Goal: Navigation & Orientation: Find specific page/section

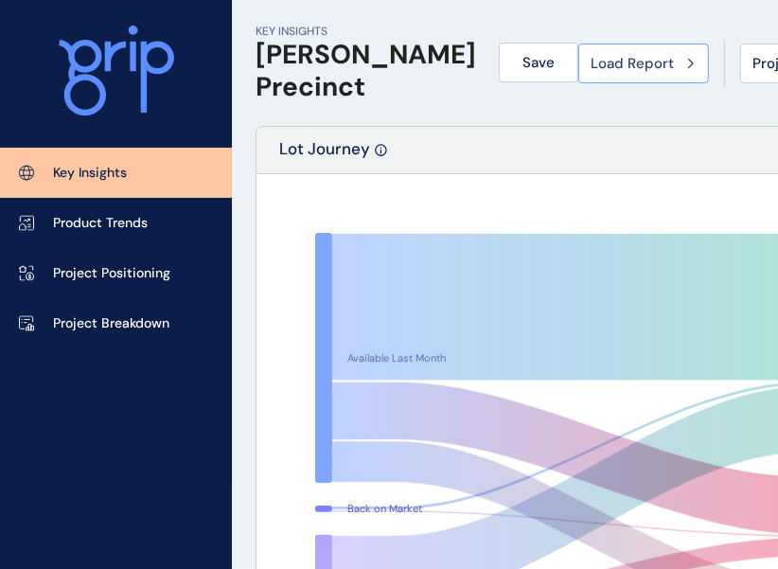
click at [688, 64] on icon at bounding box center [691, 63] width 6 height 11
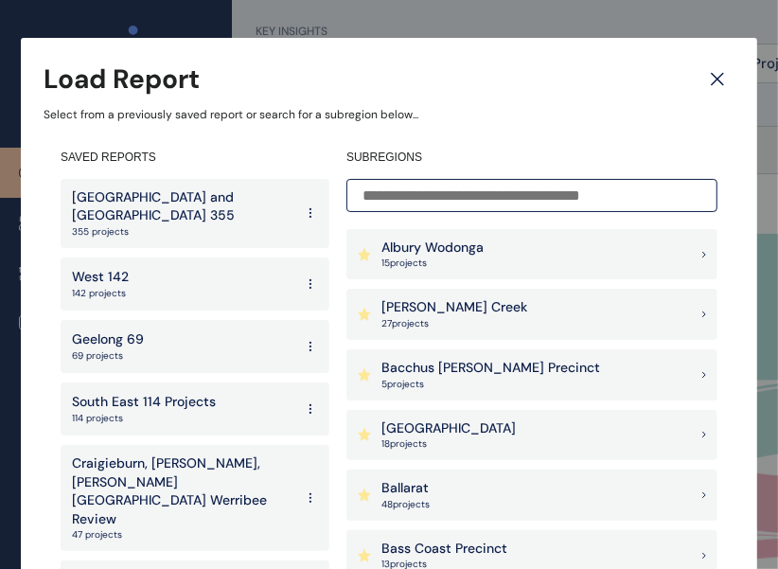
click at [441, 506] on div "Ballarat 48 project s" at bounding box center [531, 494] width 371 height 51
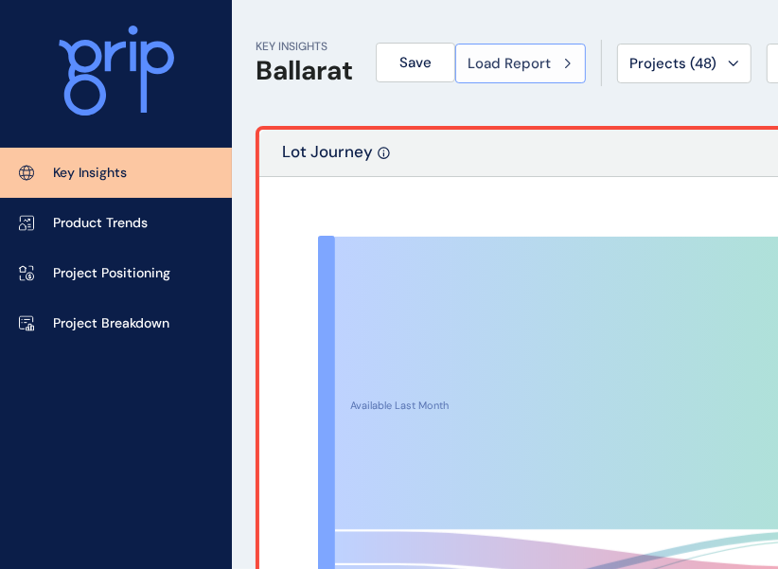
click at [574, 70] on div "Load Report" at bounding box center [521, 63] width 106 height 19
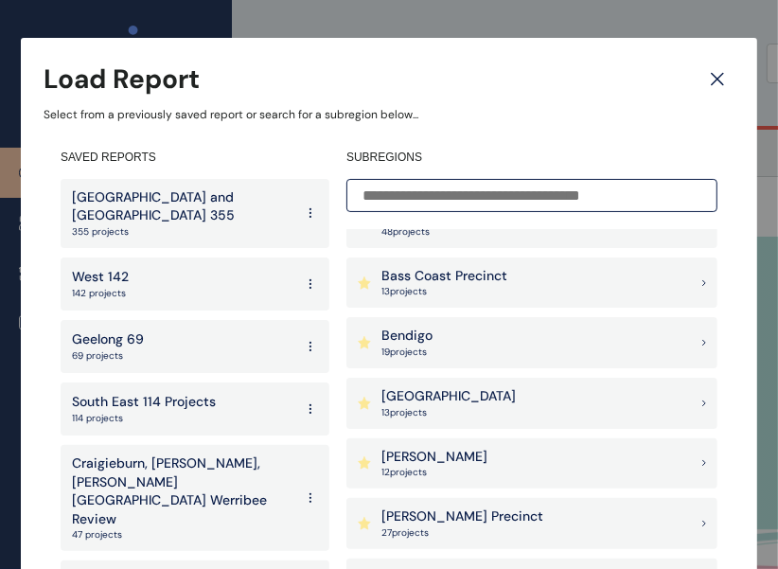
scroll to position [303, 0]
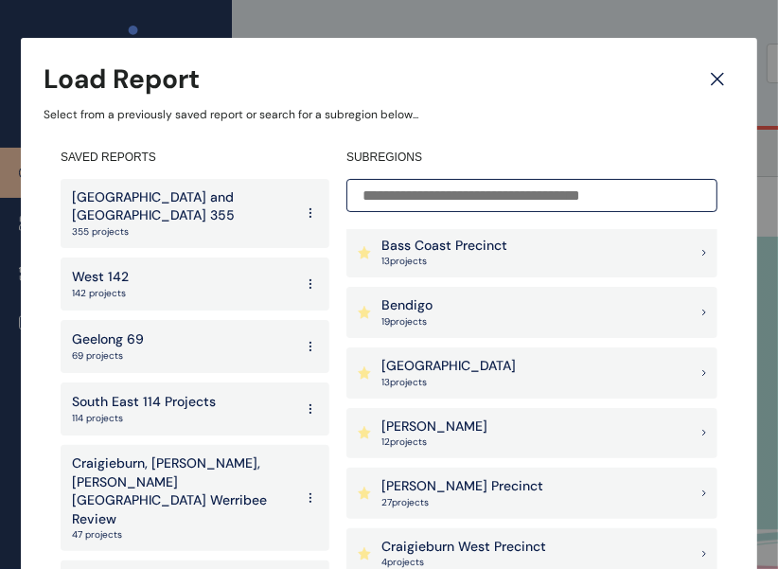
click at [494, 311] on div "Bendigo 19 project s" at bounding box center [531, 312] width 371 height 51
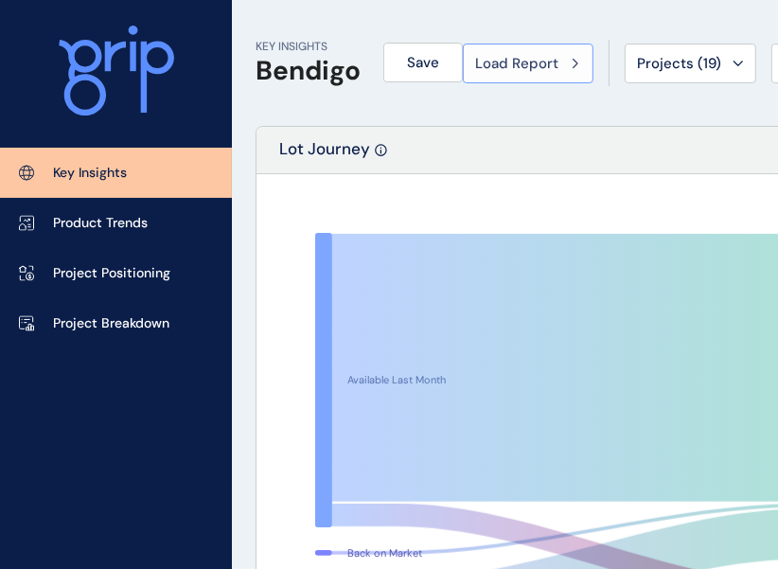
click at [593, 75] on button "Load Report" at bounding box center [528, 64] width 131 height 40
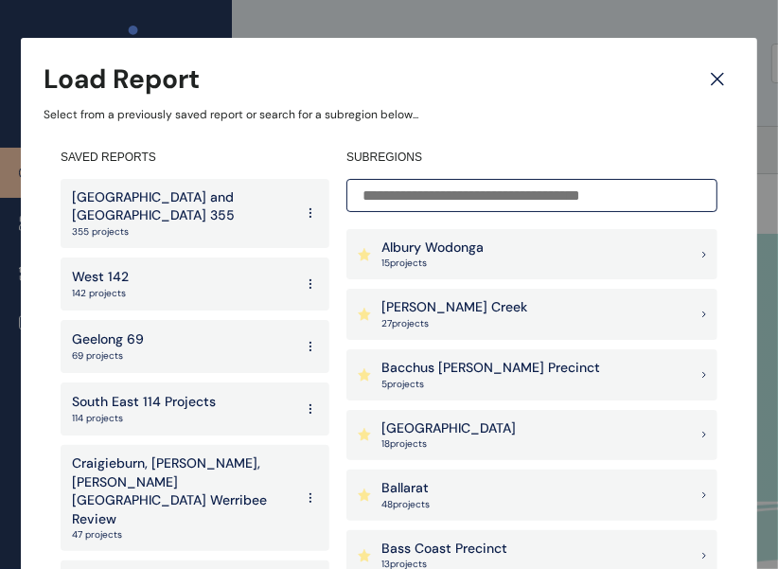
click at [559, 199] on input at bounding box center [531, 195] width 371 height 33
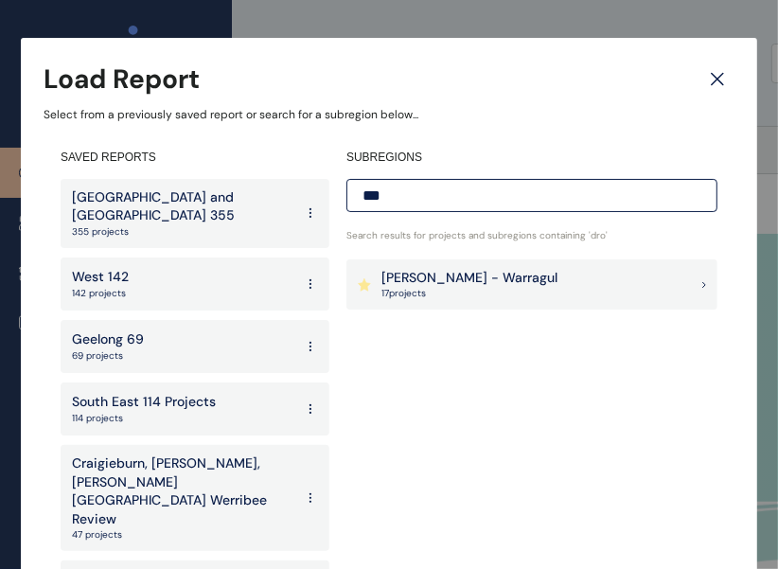
type input "***"
click at [558, 275] on div "[PERSON_NAME] - Warragul 17 project s" at bounding box center [531, 284] width 371 height 51
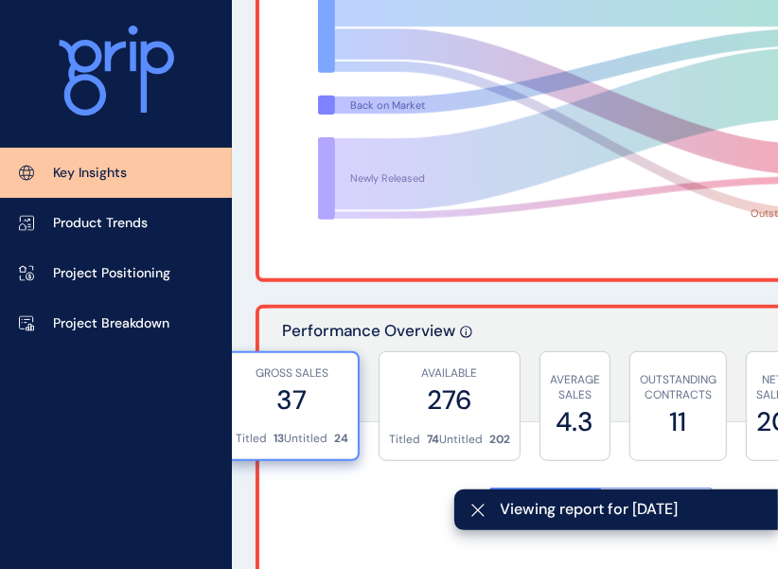
scroll to position [438, 0]
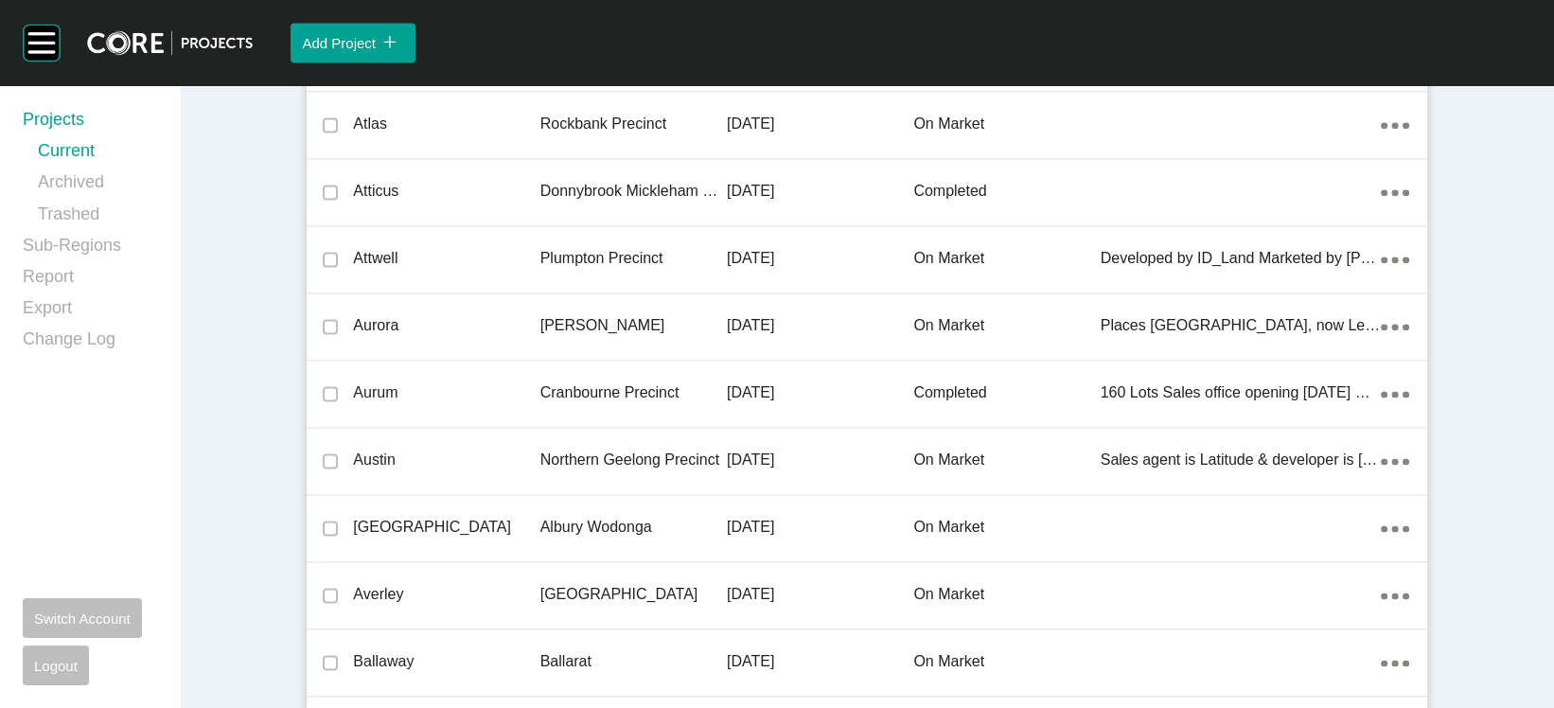
scroll to position [53875, 0]
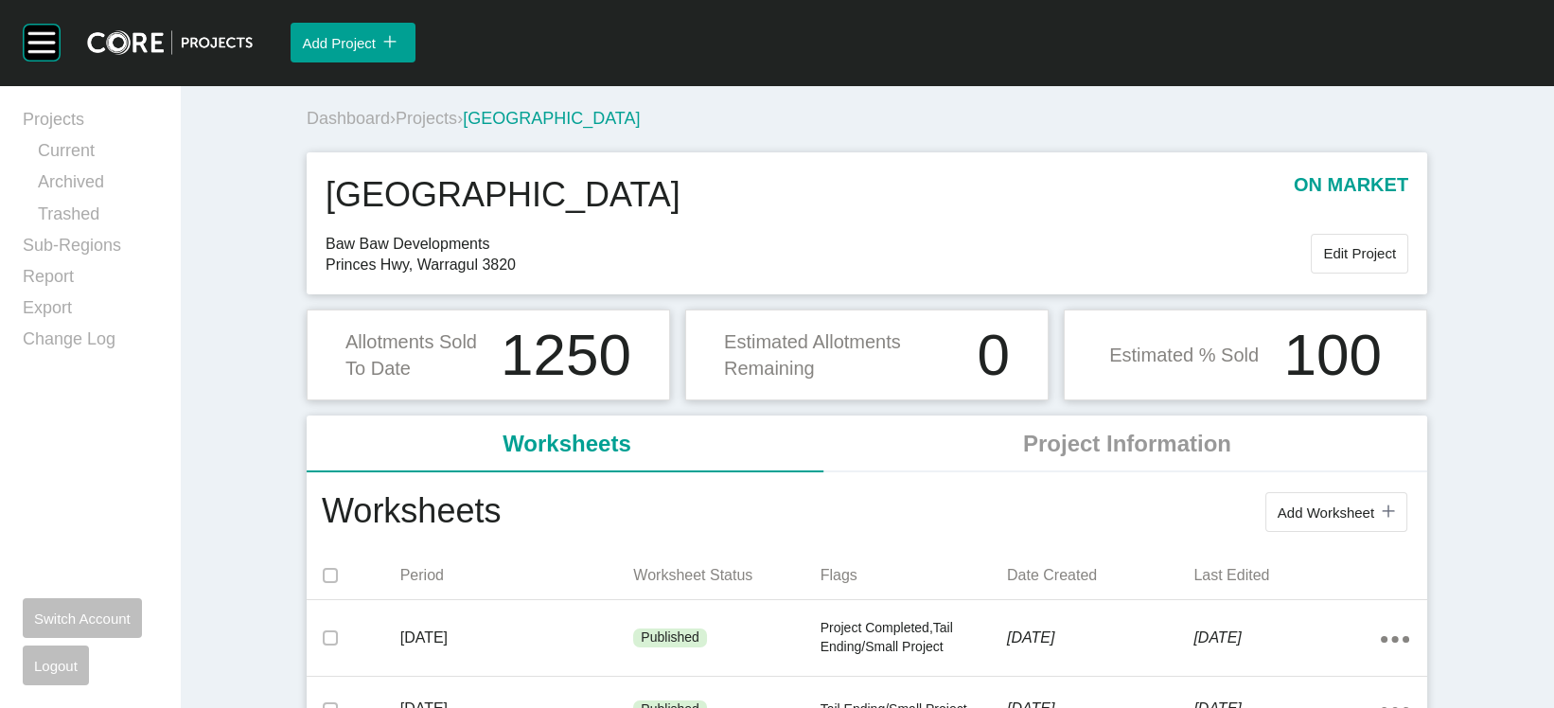
click at [396, 128] on span "Projects" at bounding box center [427, 118] width 62 height 19
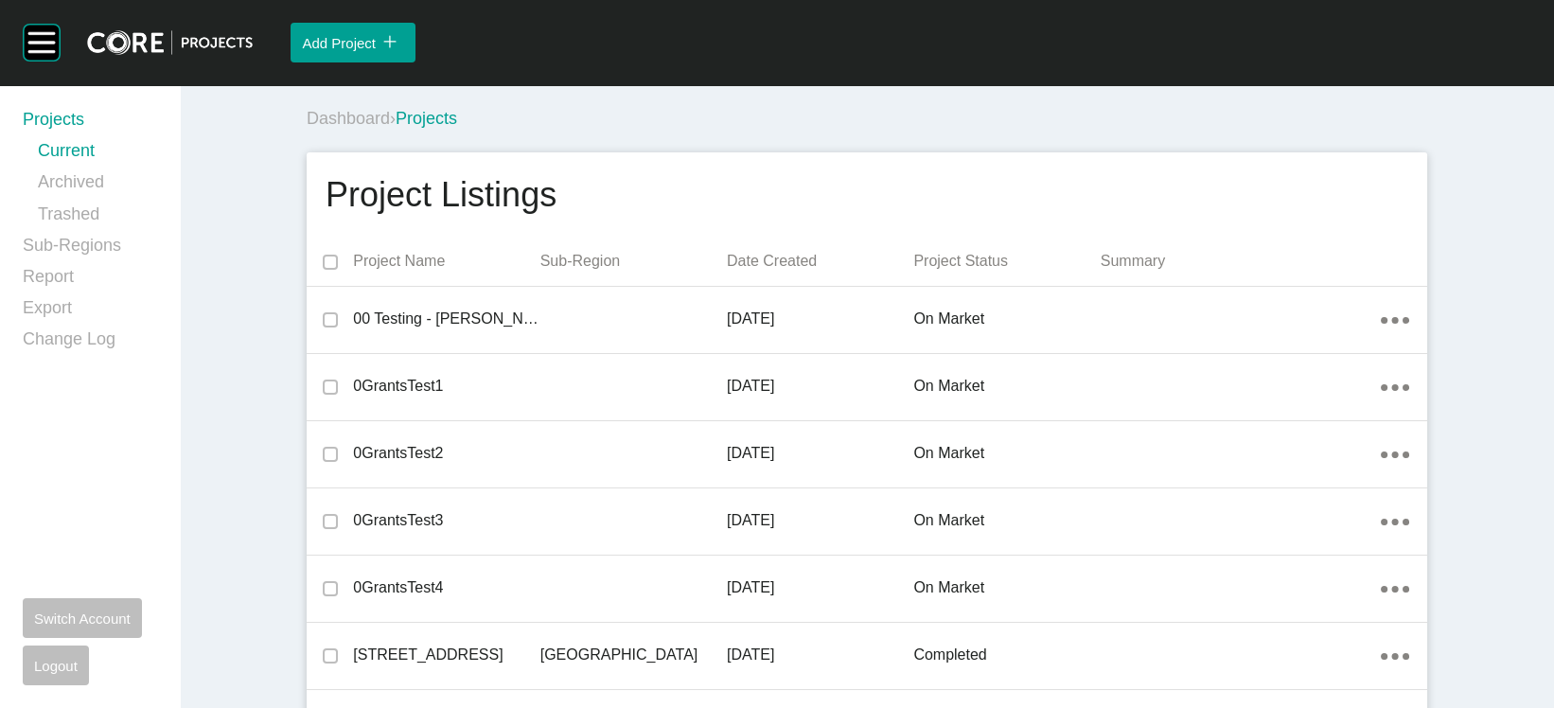
scroll to position [9336, 0]
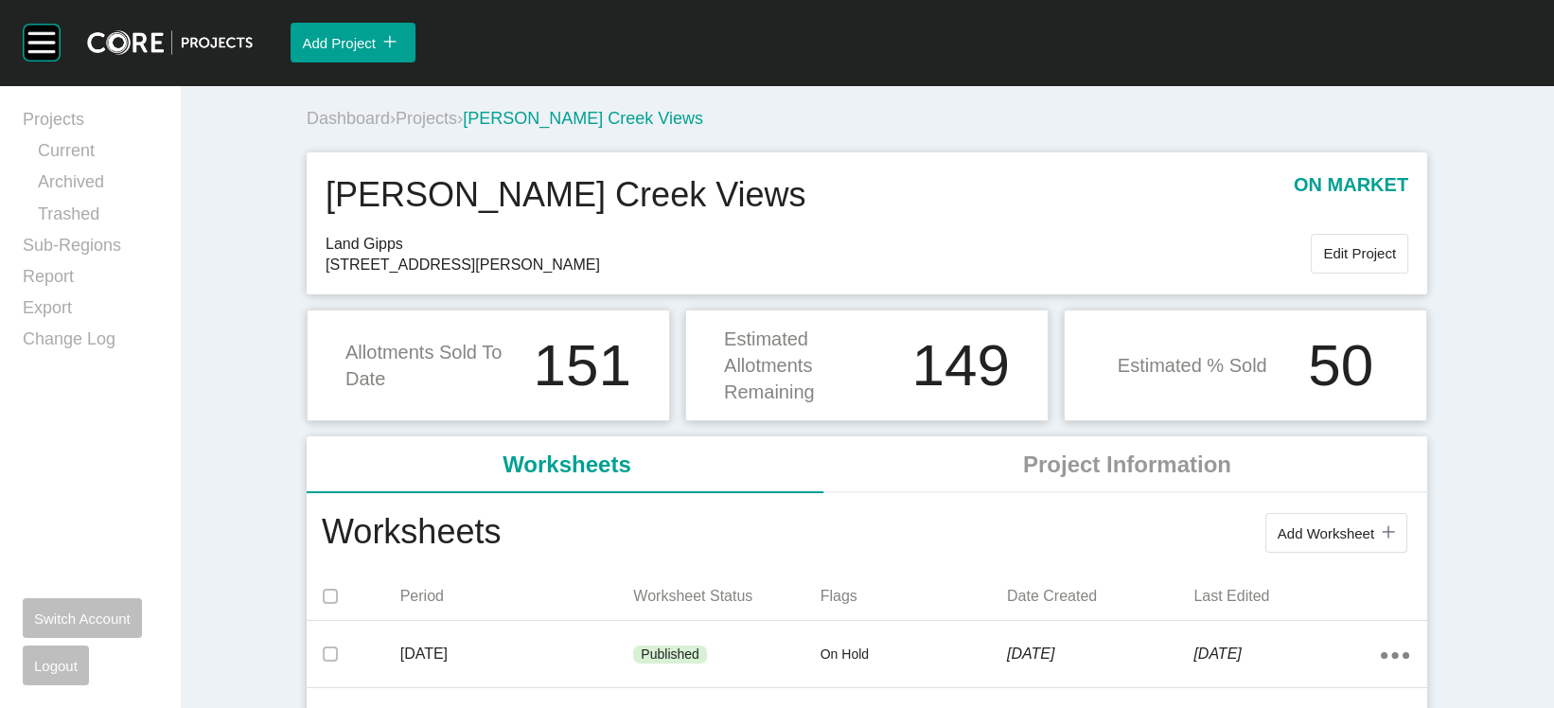
click at [396, 128] on span "Projects" at bounding box center [427, 118] width 62 height 19
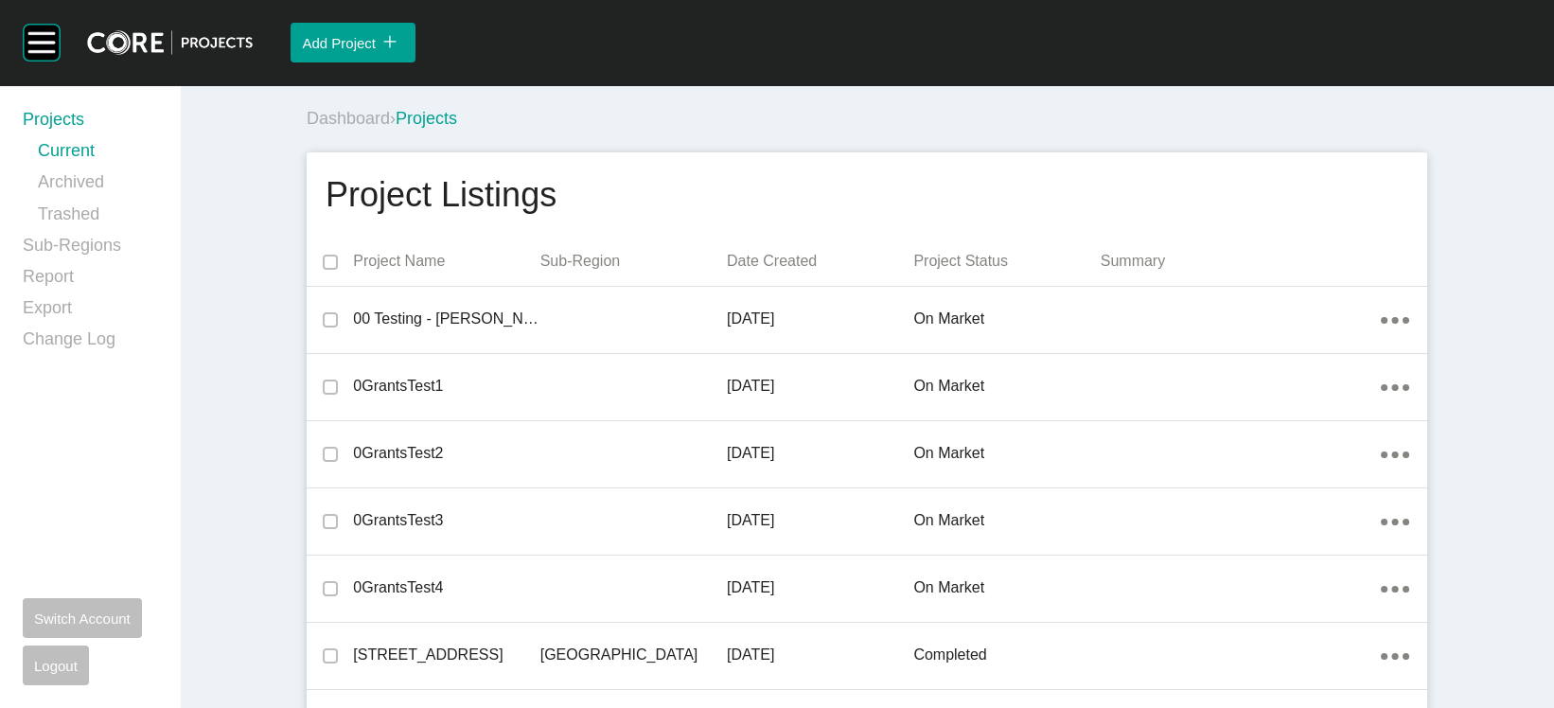
scroll to position [12602, 0]
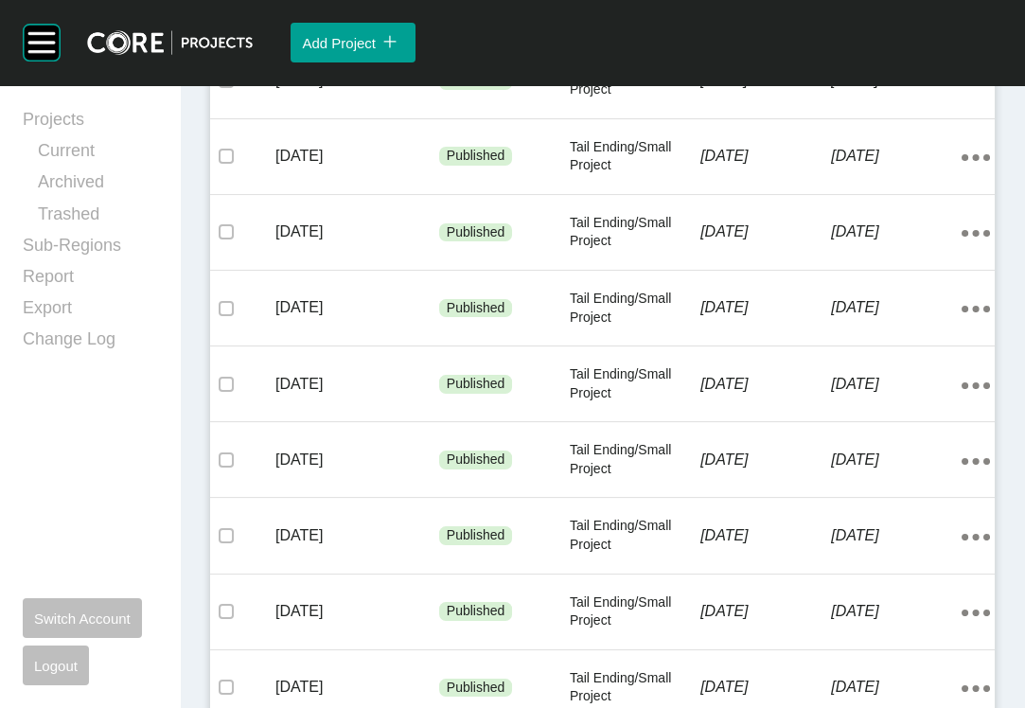
scroll to position [575, 0]
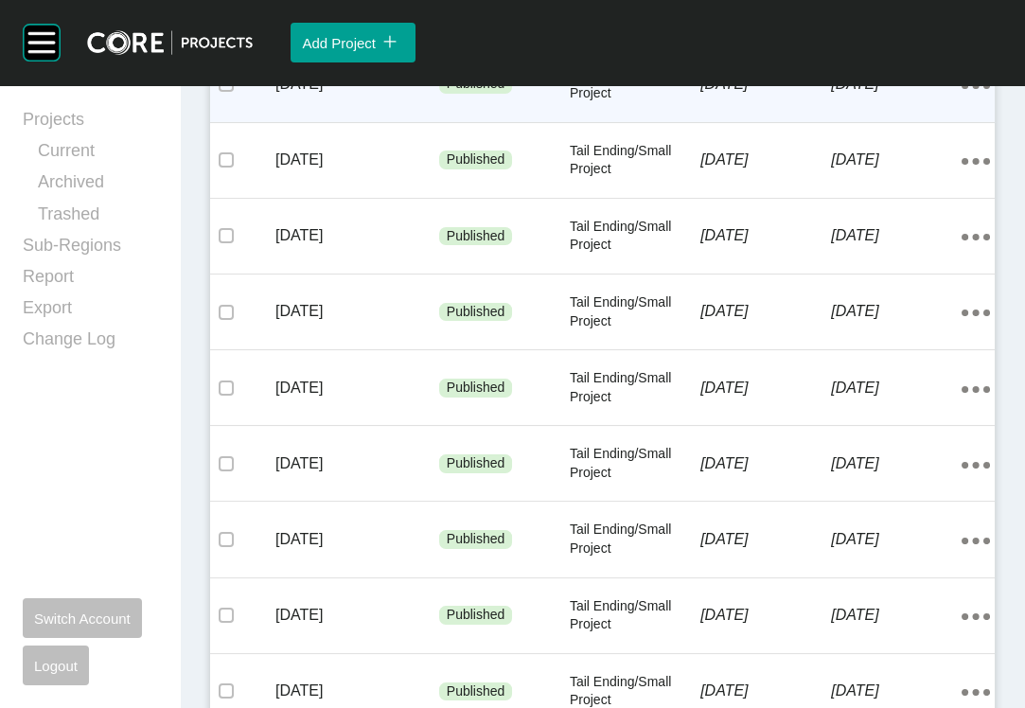
click at [843, 114] on div "10 September 2025" at bounding box center [896, 84] width 131 height 59
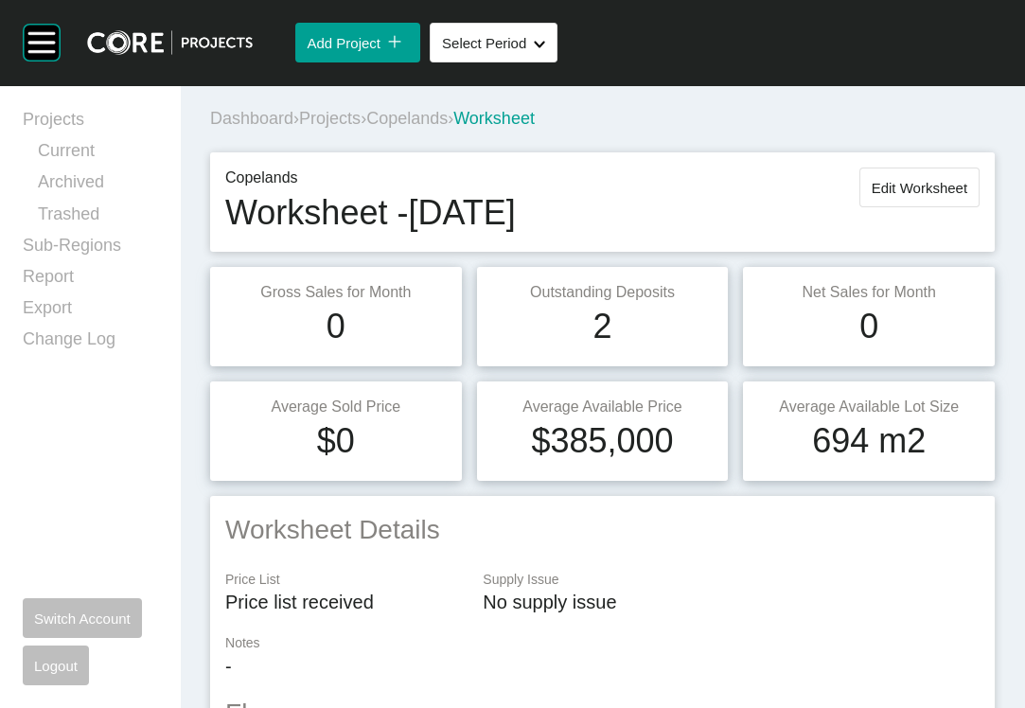
click at [349, 128] on span "Projects" at bounding box center [330, 118] width 62 height 19
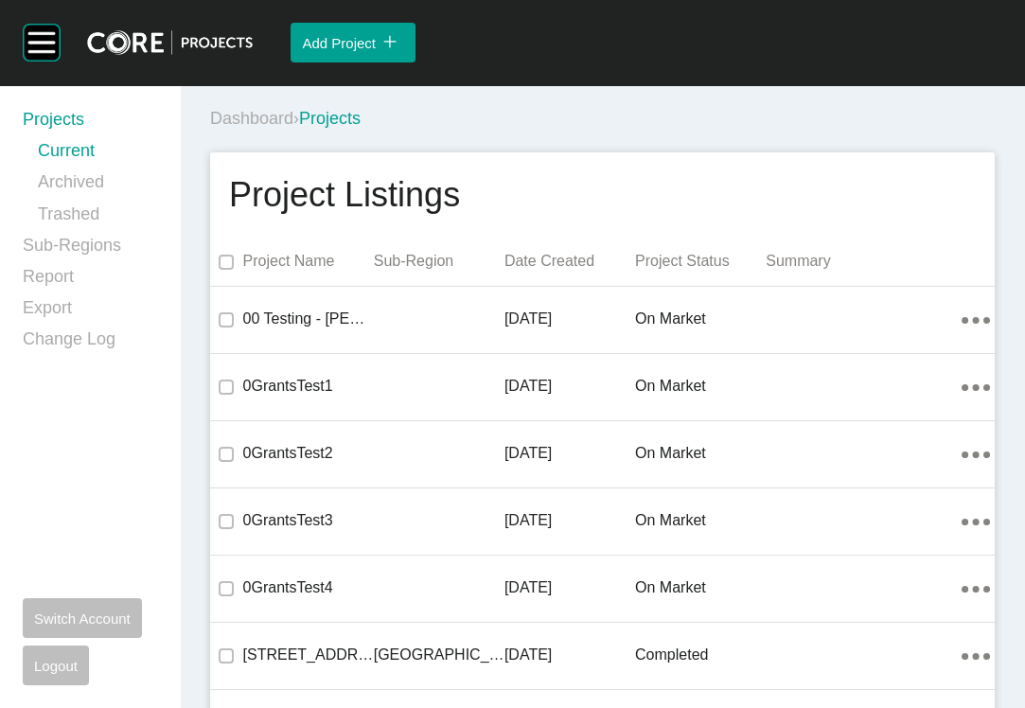
scroll to position [30716, 0]
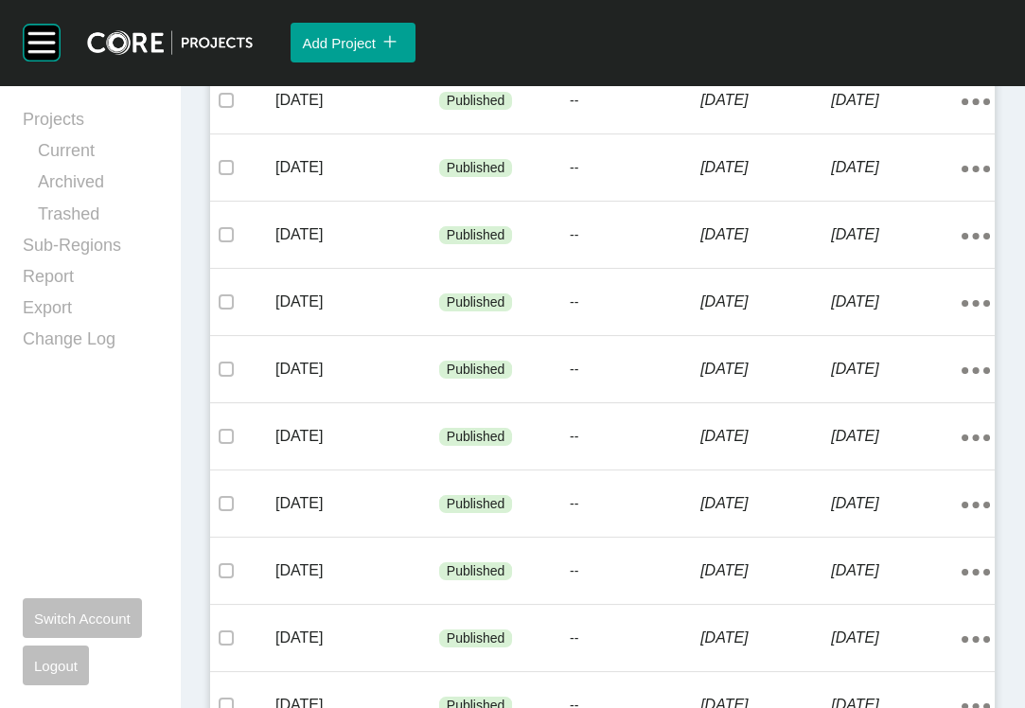
scroll to position [599, 0]
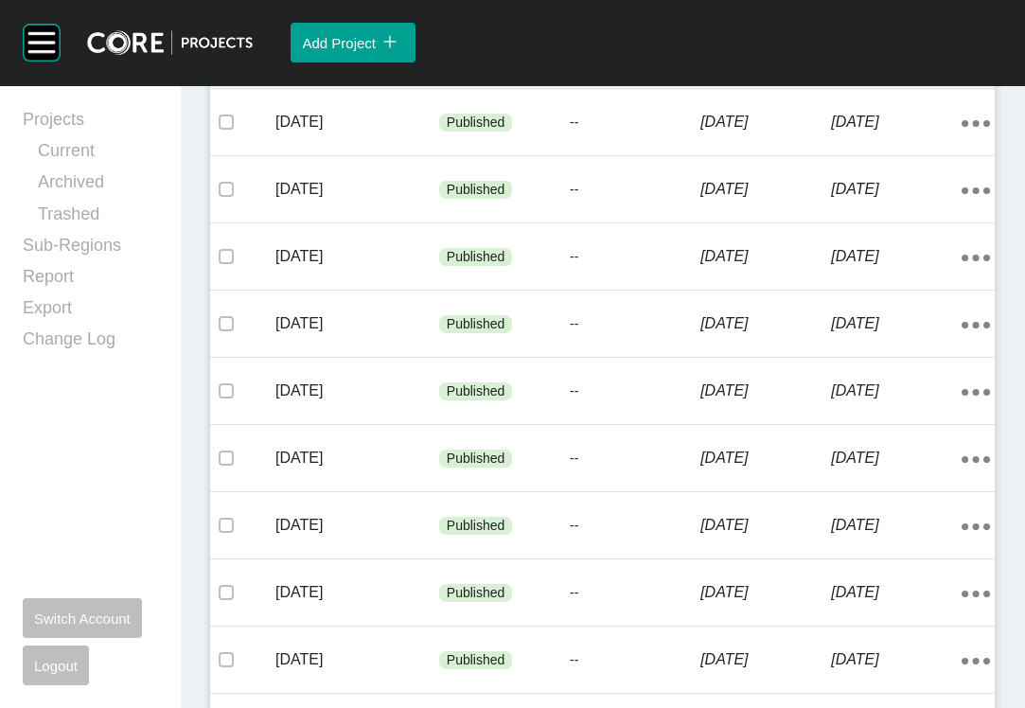
click at [584, 84] on div "--" at bounding box center [635, 55] width 131 height 57
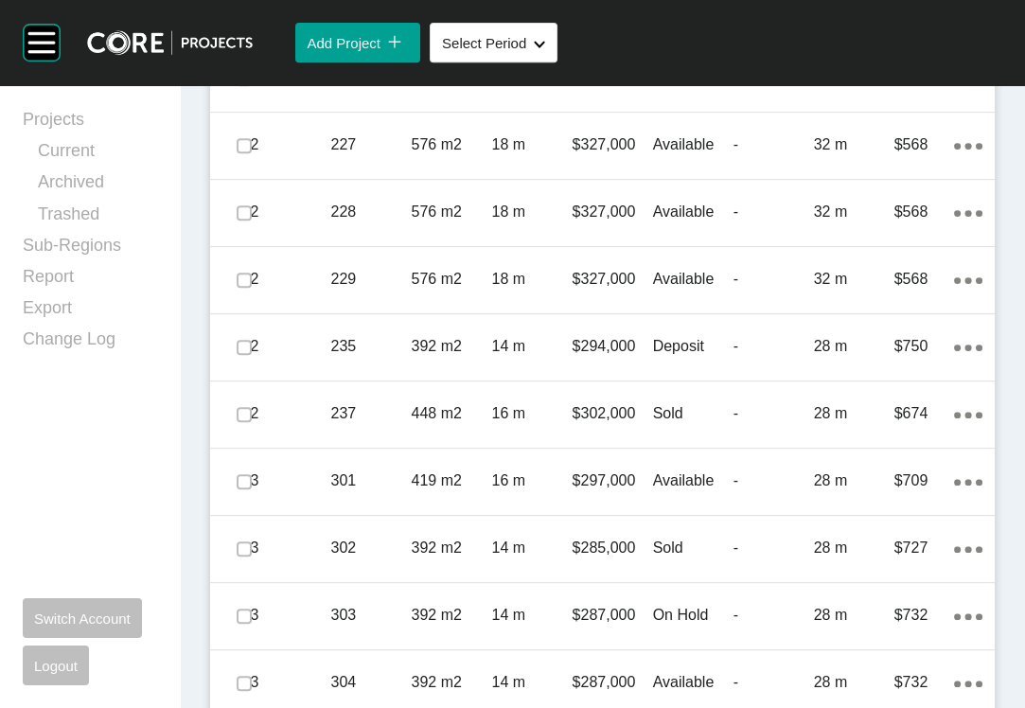
scroll to position [1333, 0]
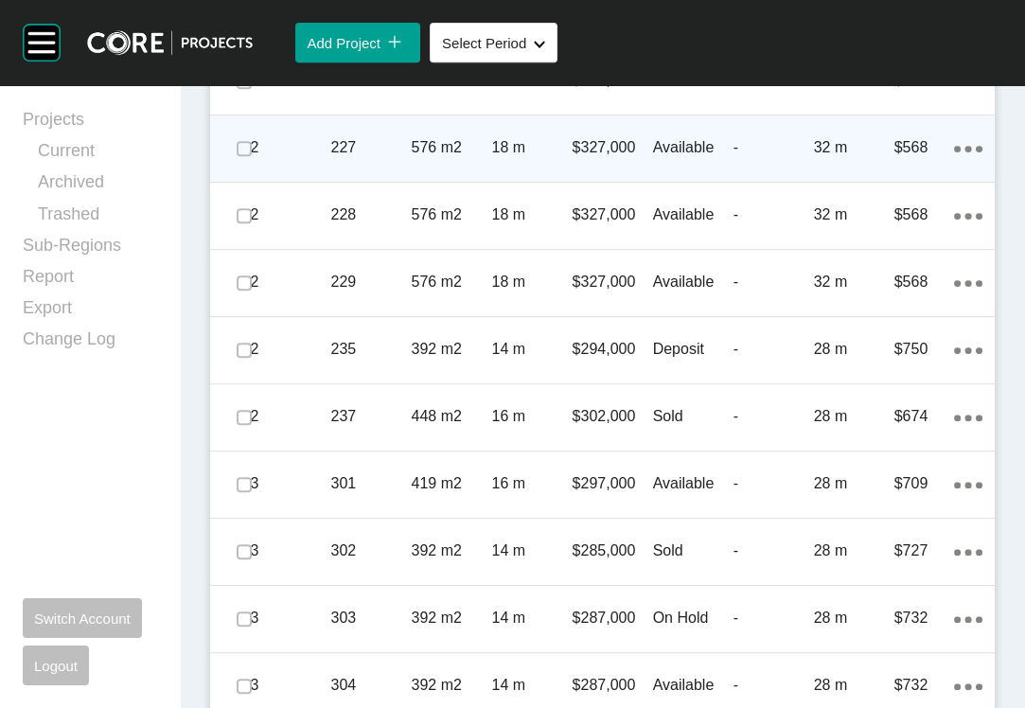
click at [734, 158] on p "-" at bounding box center [774, 147] width 80 height 21
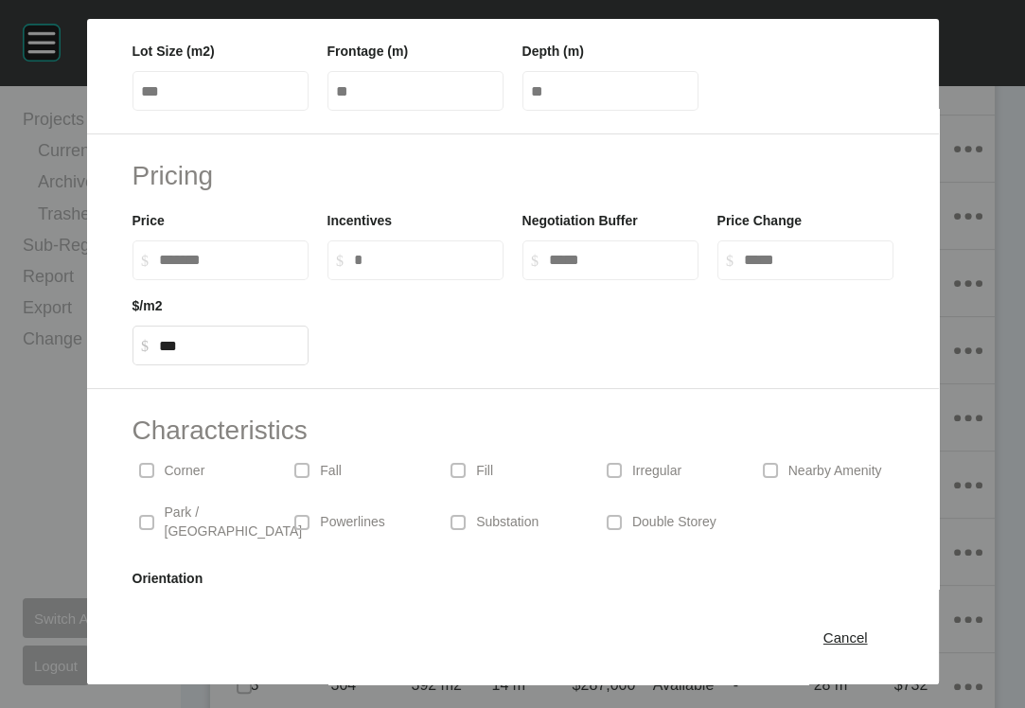
scroll to position [395, 0]
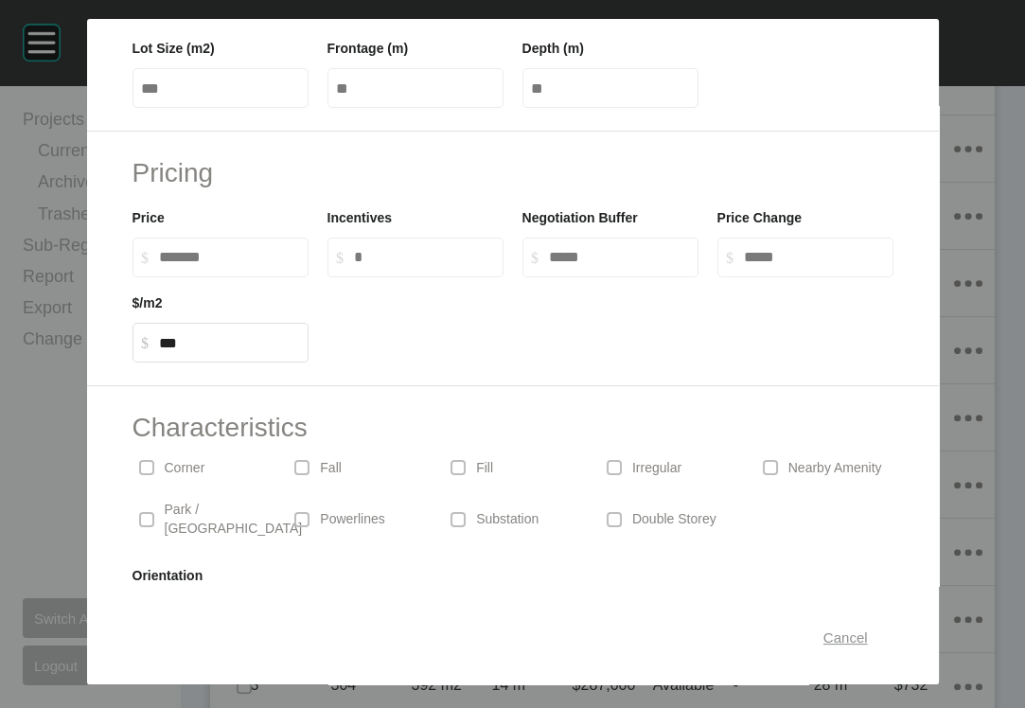
click at [868, 629] on span "Cancel" at bounding box center [845, 637] width 44 height 16
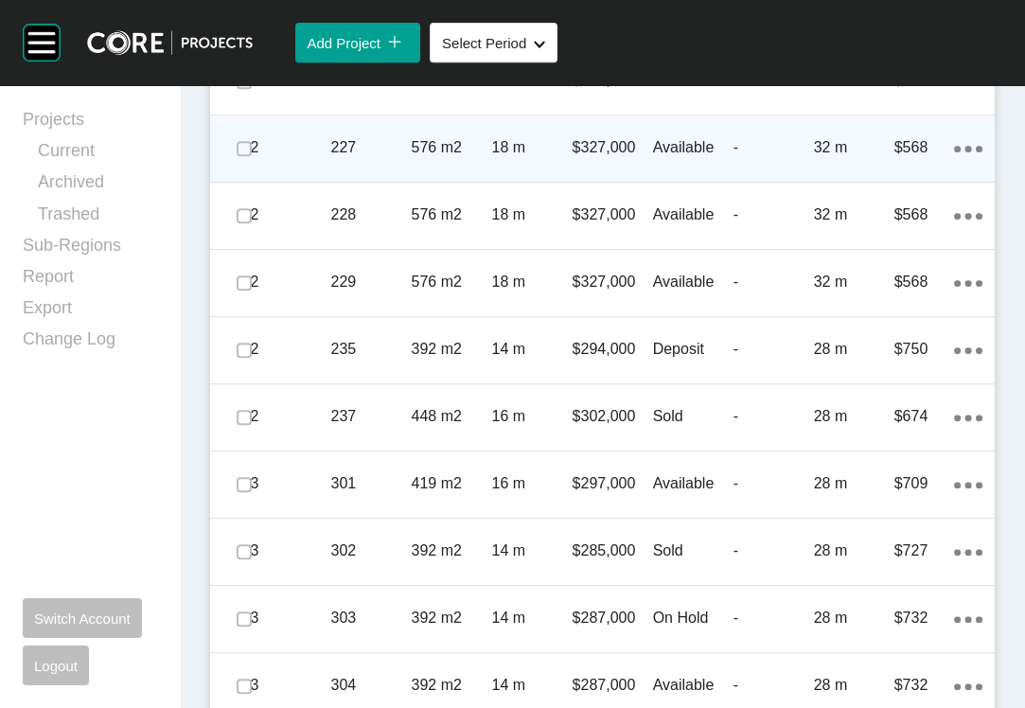
click at [696, 158] on p "Available" at bounding box center [693, 147] width 80 height 21
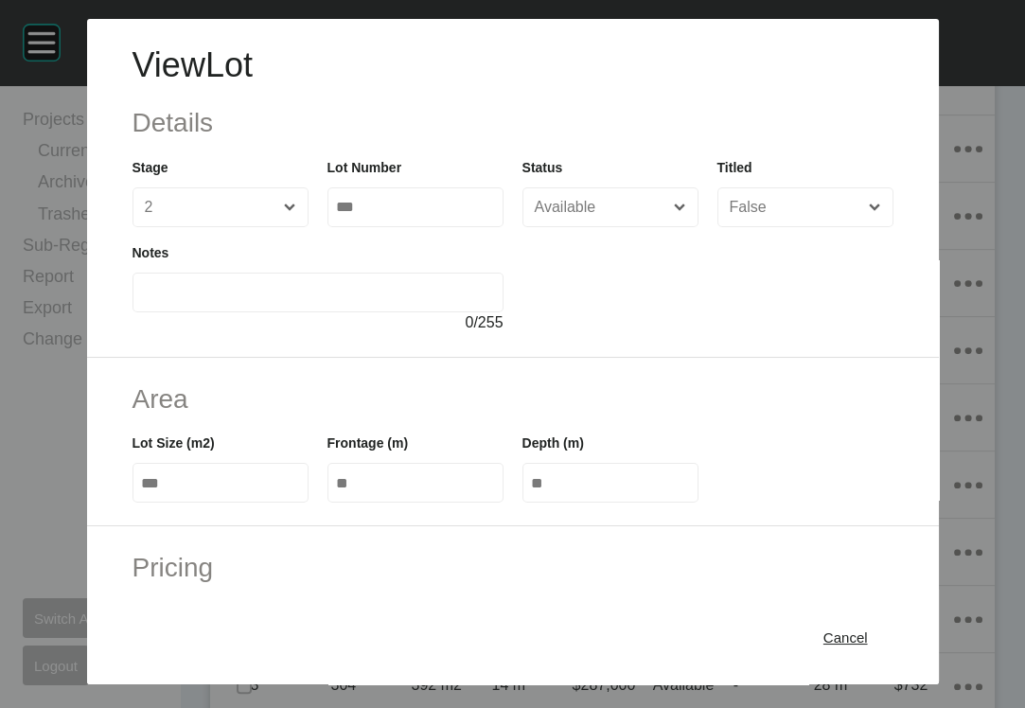
scroll to position [582, 0]
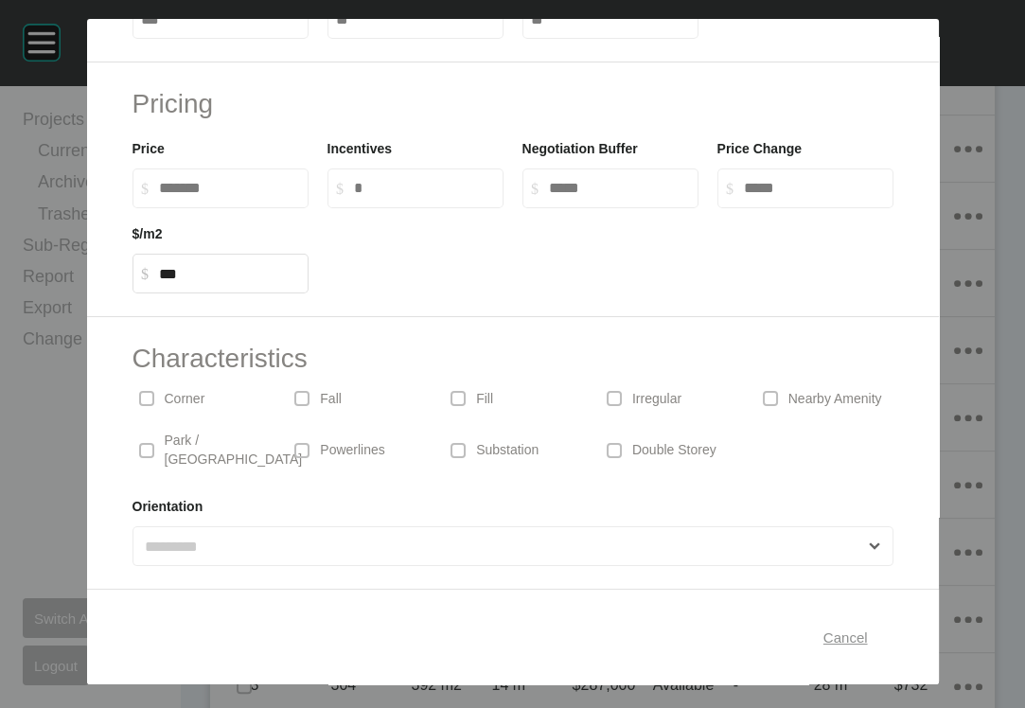
click at [858, 625] on div "Cancel" at bounding box center [846, 638] width 54 height 26
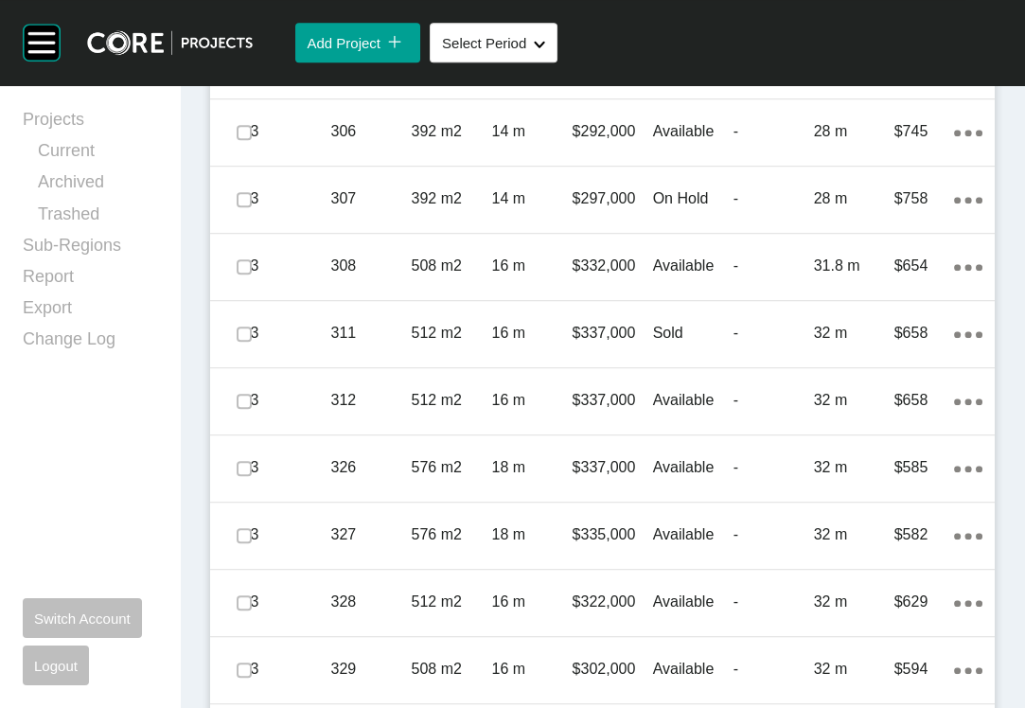
scroll to position [2034, 0]
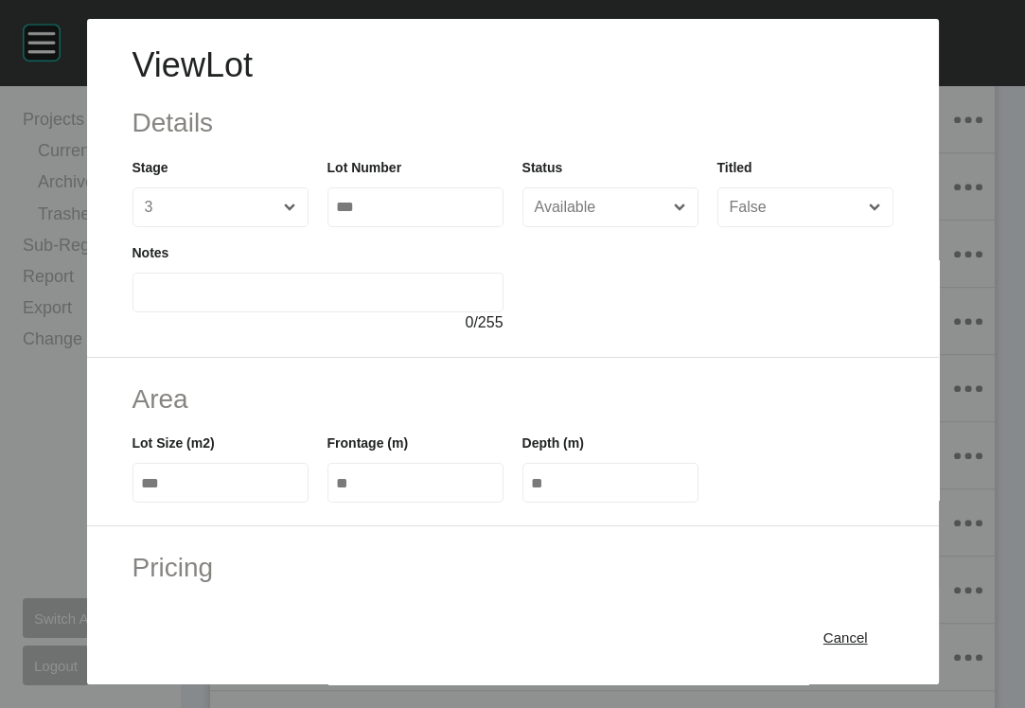
scroll to position [582, 0]
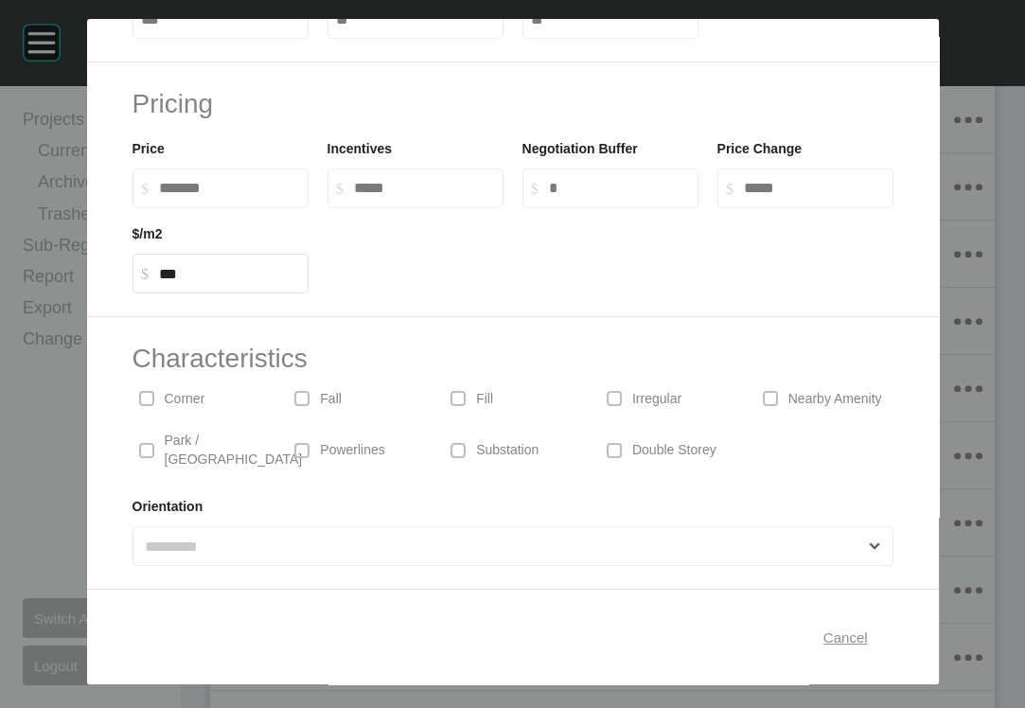
click at [868, 629] on span "Cancel" at bounding box center [845, 637] width 44 height 16
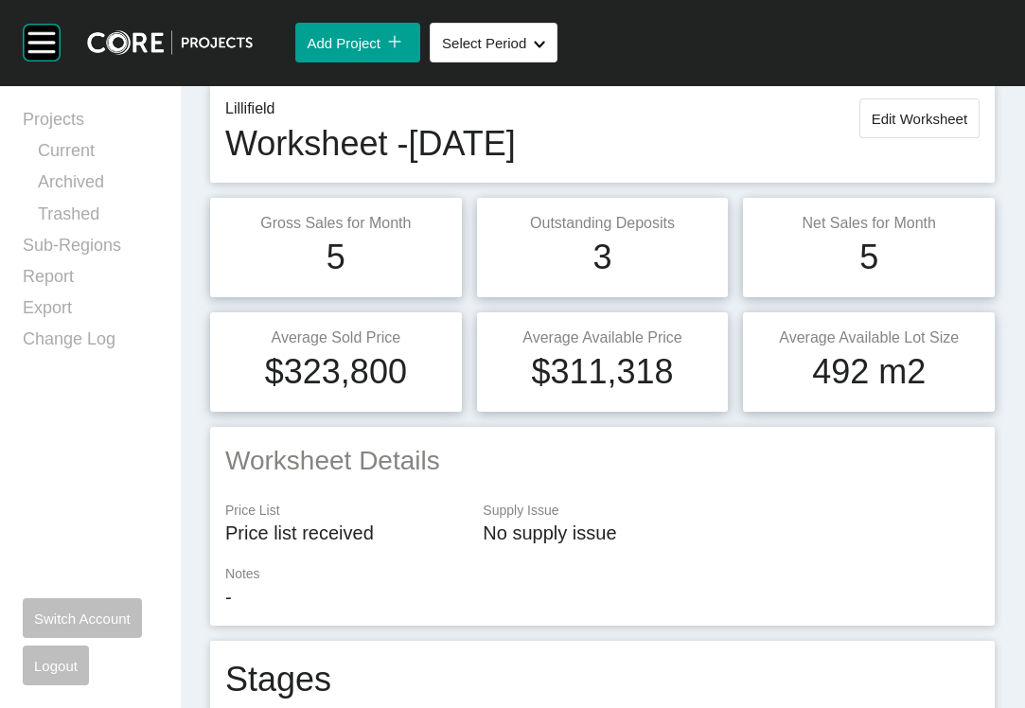
scroll to position [0, 0]
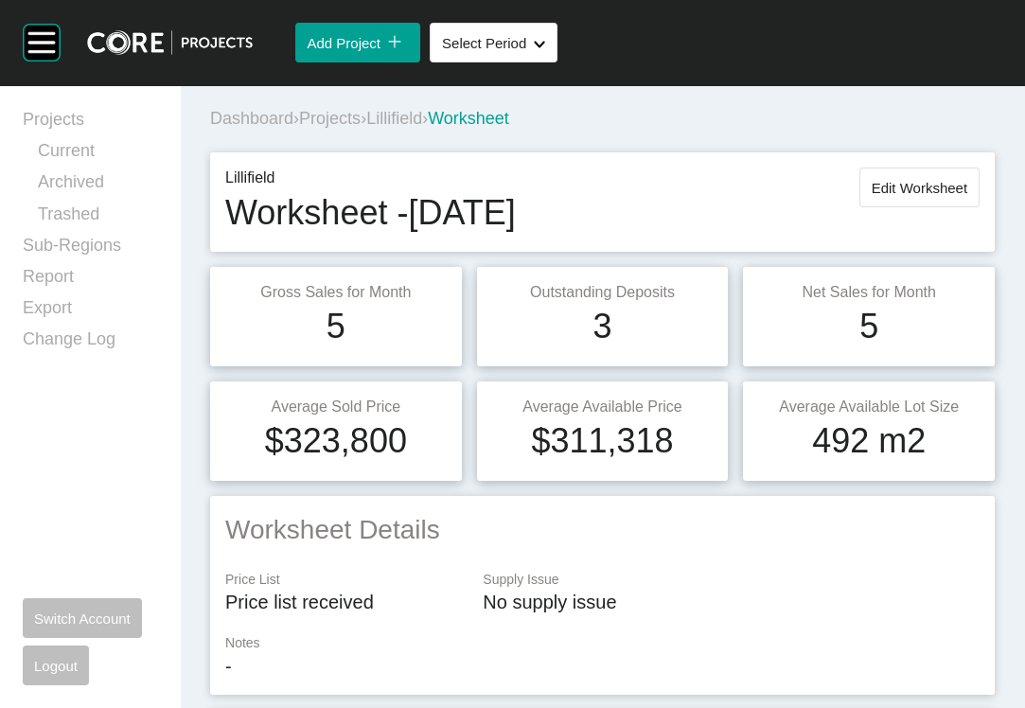
click at [361, 128] on span "Projects" at bounding box center [330, 118] width 62 height 19
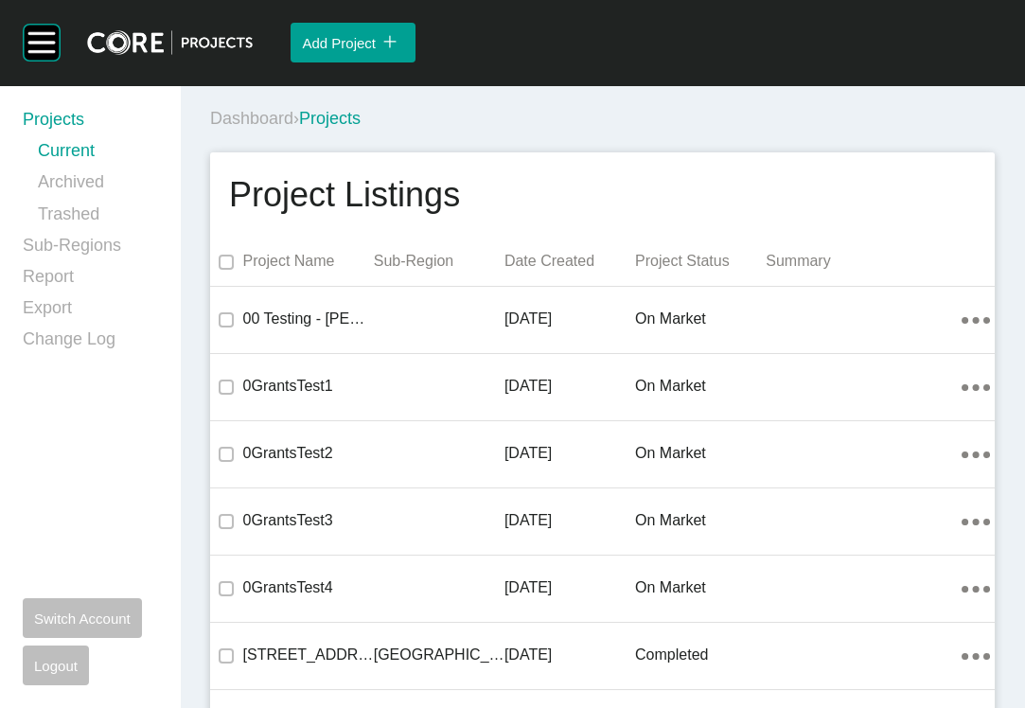
scroll to position [17675, 0]
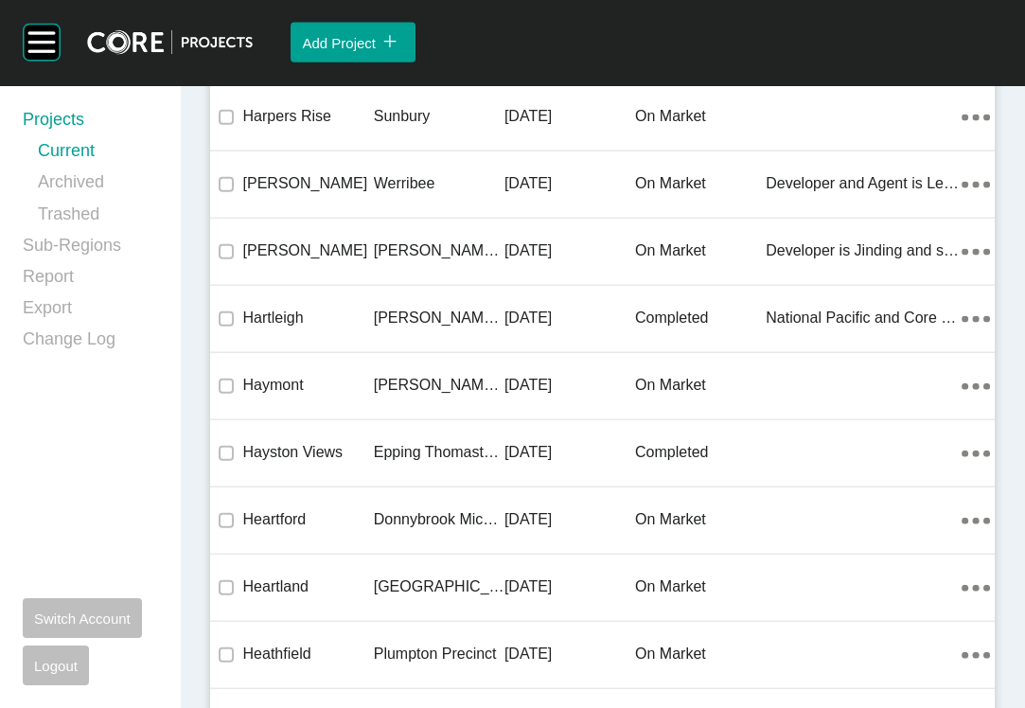
click at [391, 361] on div "Group 2 Created with Sketch. . Add Project icon/tick copy 11 Created with Sketc…" at bounding box center [512, 354] width 1025 height 708
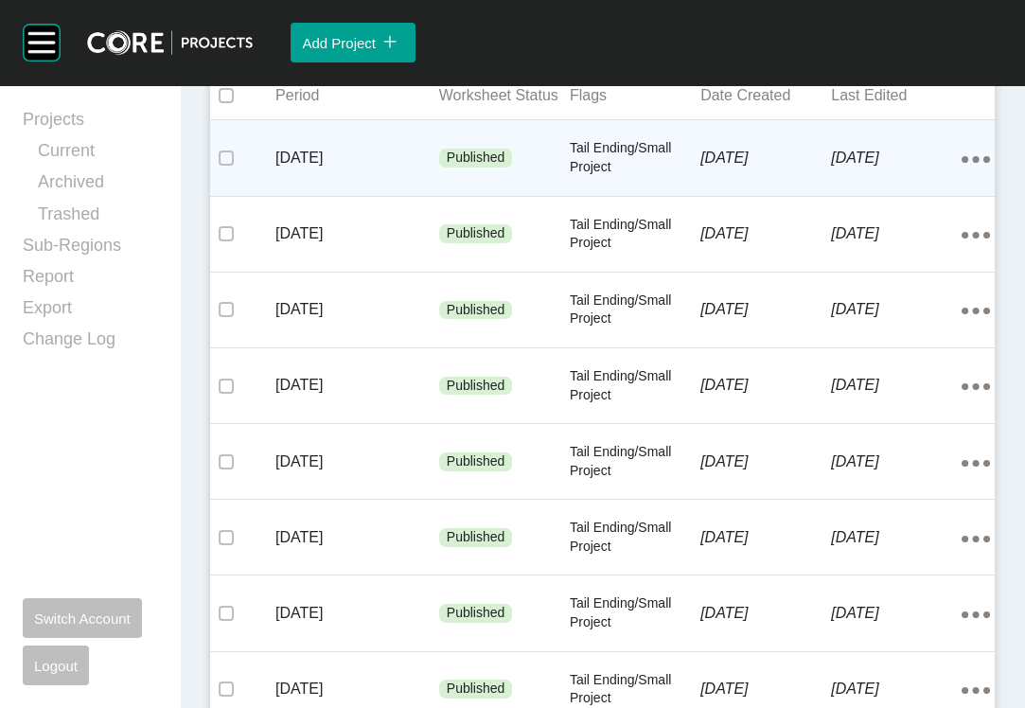
scroll to position [506, 0]
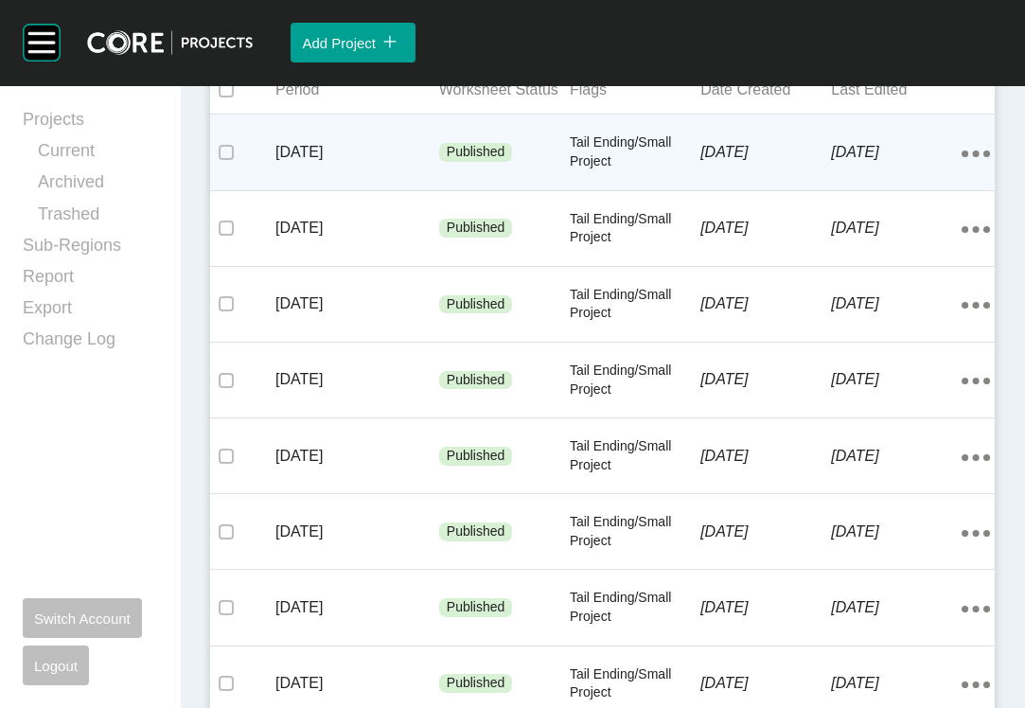
click at [729, 182] on div "10 September 2025" at bounding box center [765, 152] width 131 height 59
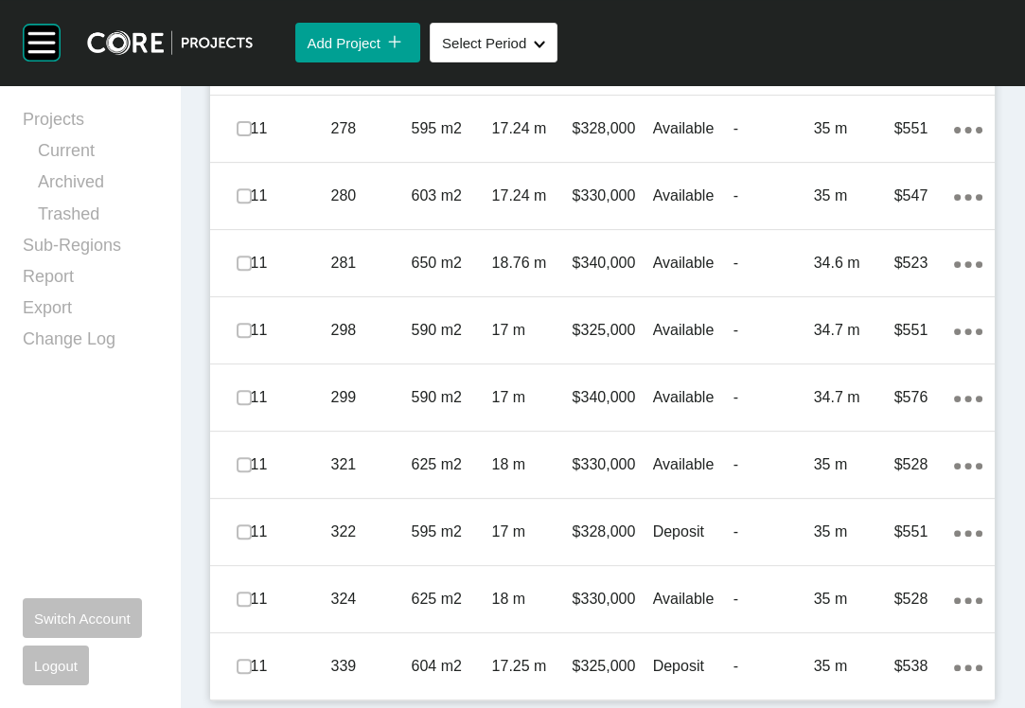
scroll to position [1536, 0]
click at [157, 129] on link "Projects" at bounding box center [90, 123] width 134 height 31
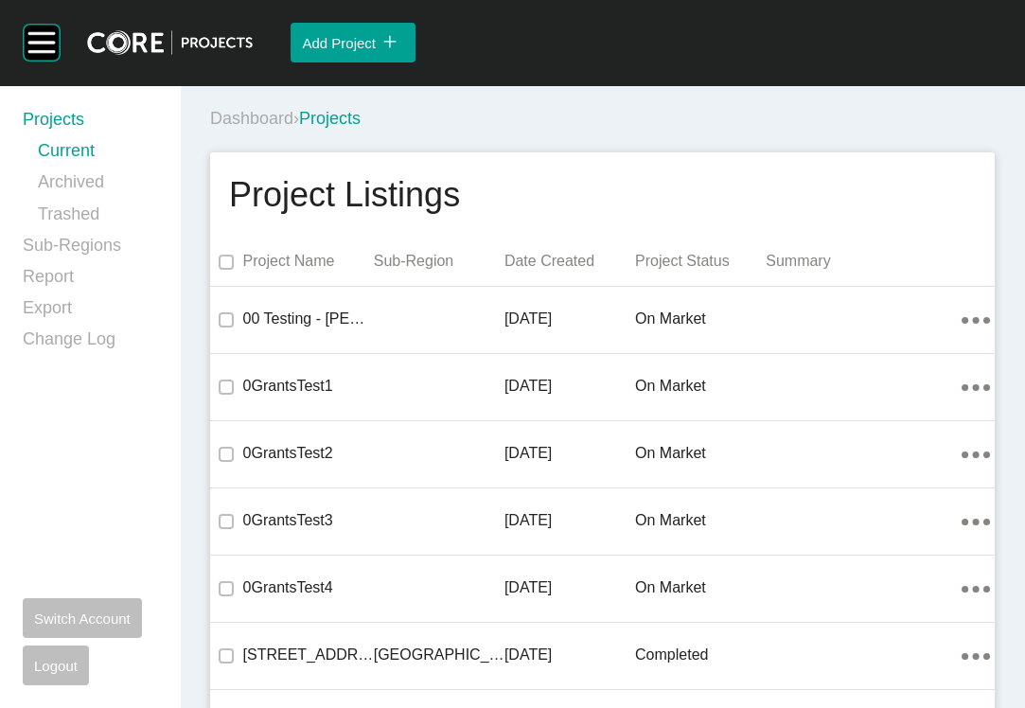
scroll to position [17675, 0]
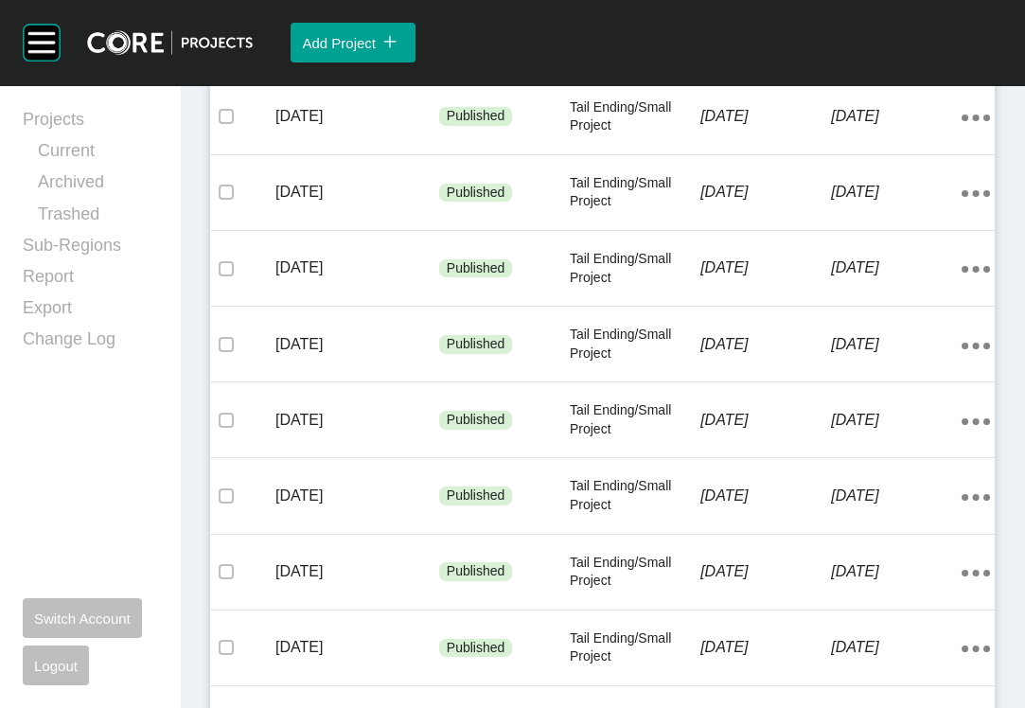
click at [424, 70] on div "August 2025" at bounding box center [357, 40] width 164 height 59
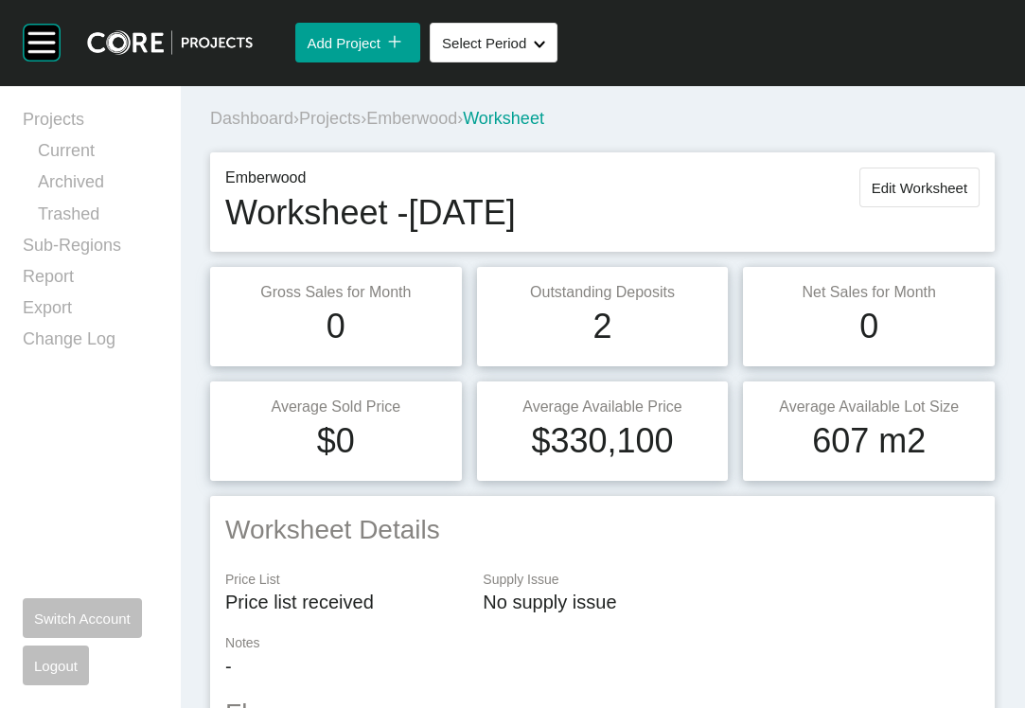
click at [361, 128] on span "Projects" at bounding box center [330, 118] width 62 height 19
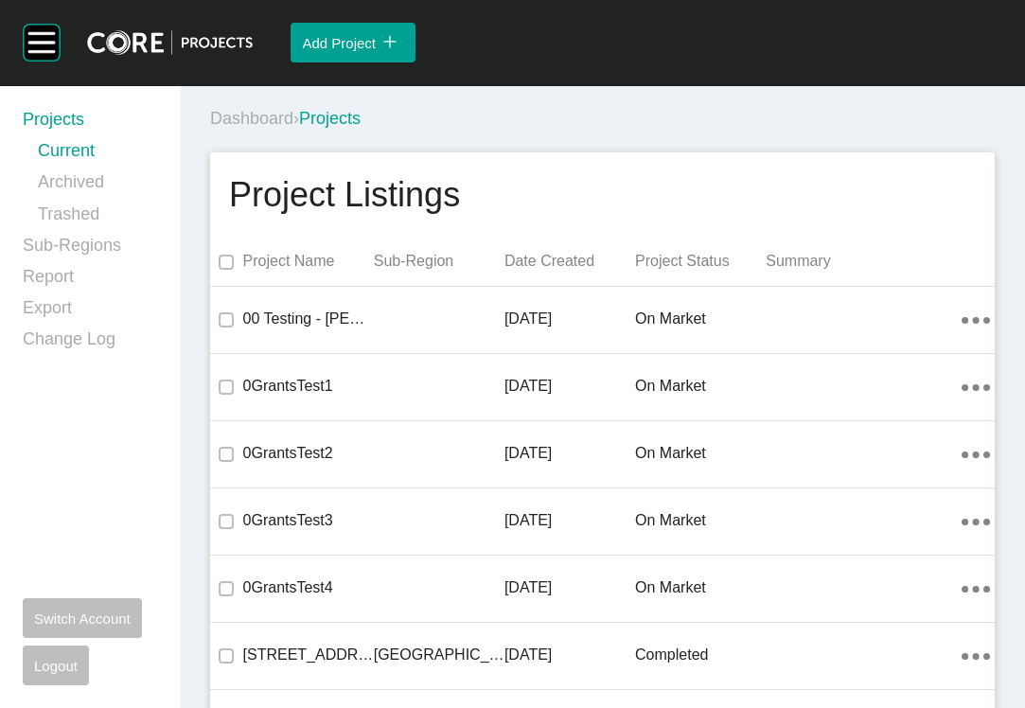
scroll to position [14518, 0]
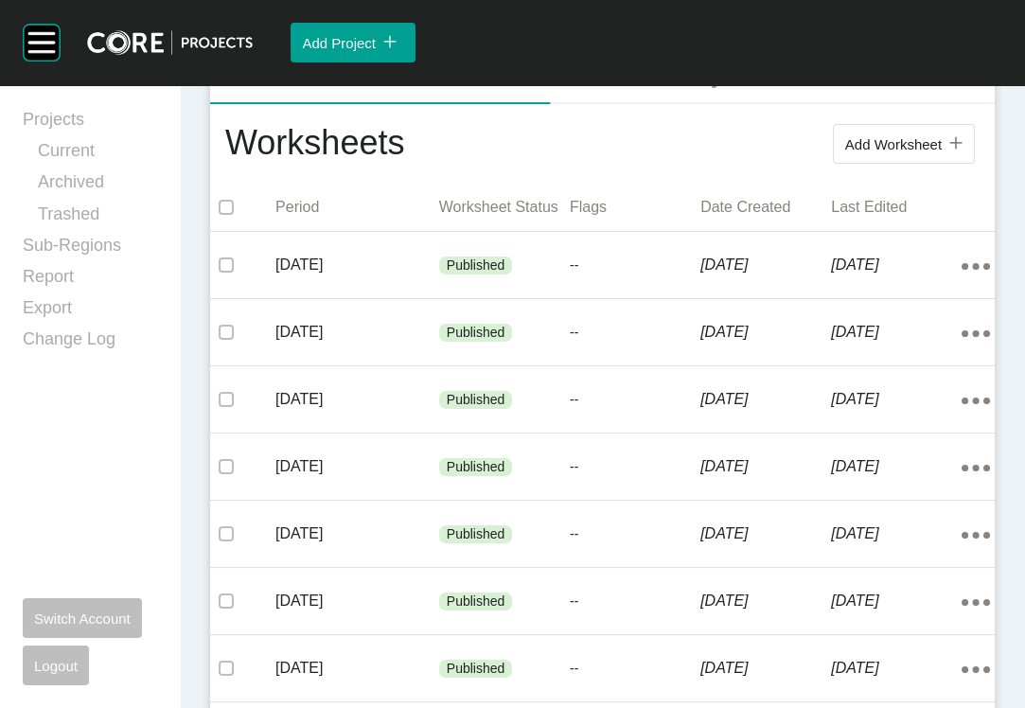
scroll to position [395, 0]
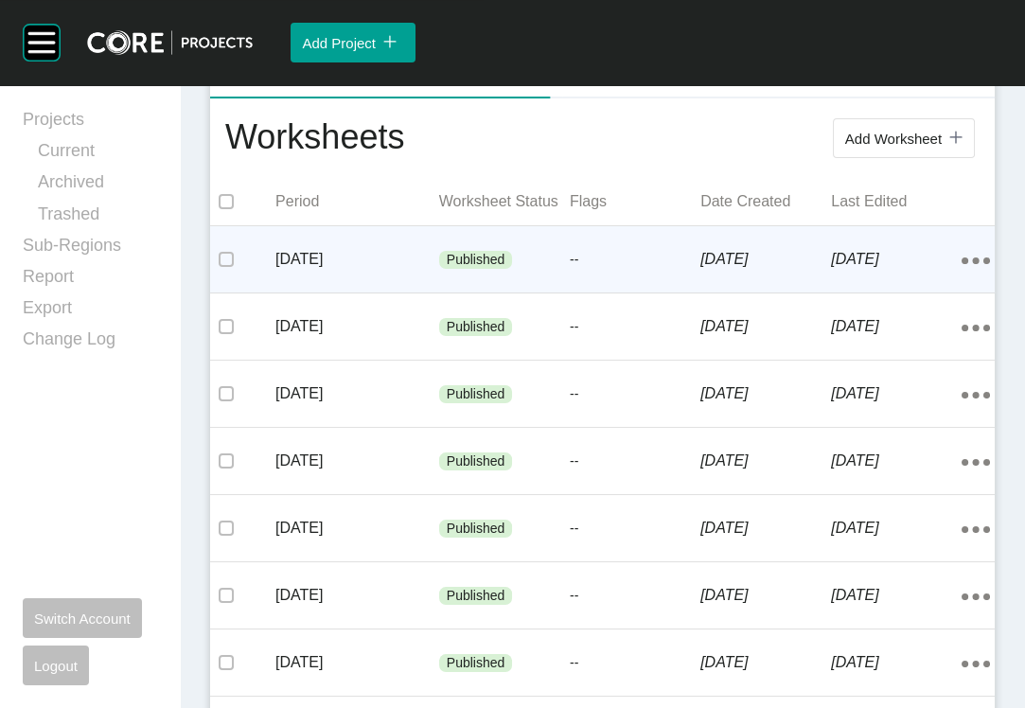
click at [347, 289] on div "August 2025" at bounding box center [357, 259] width 164 height 59
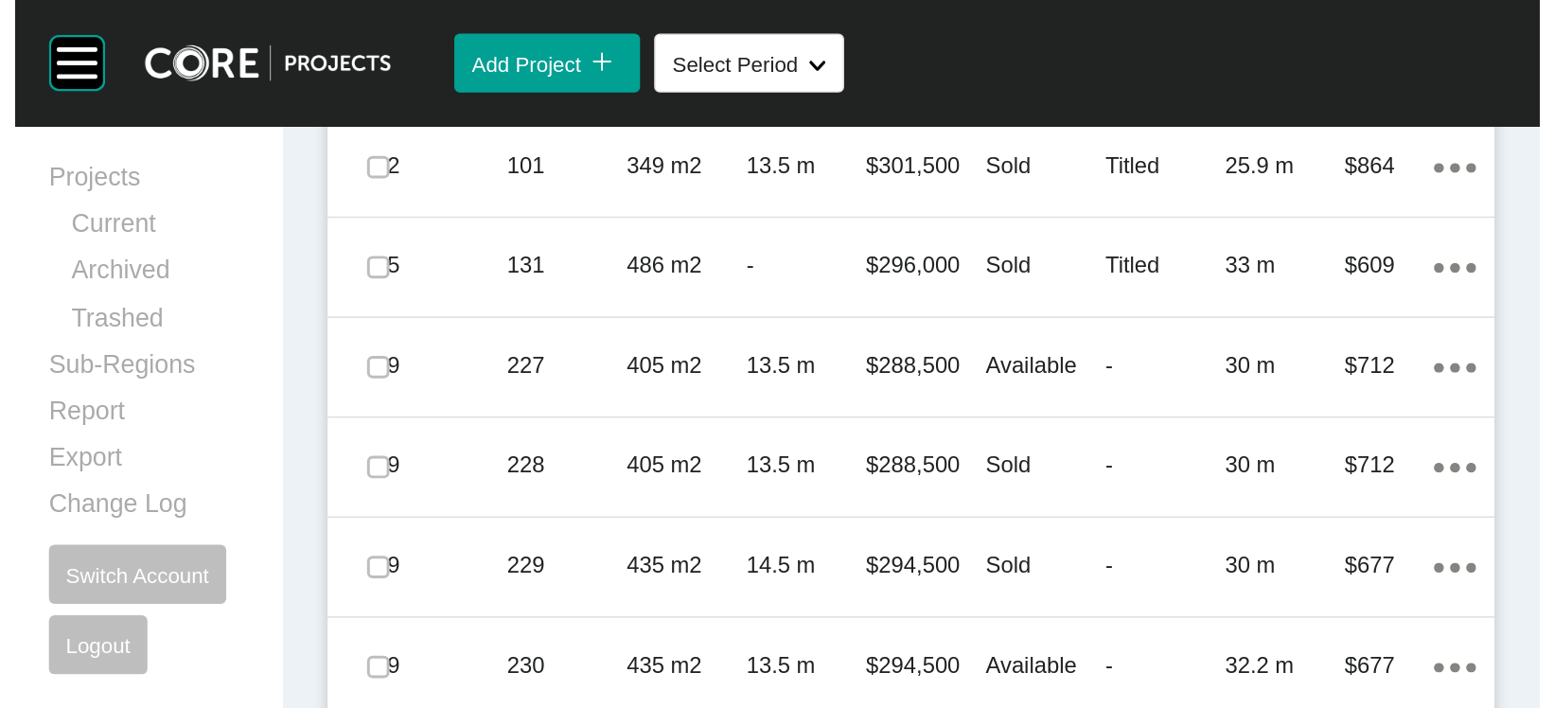
scroll to position [1392, 0]
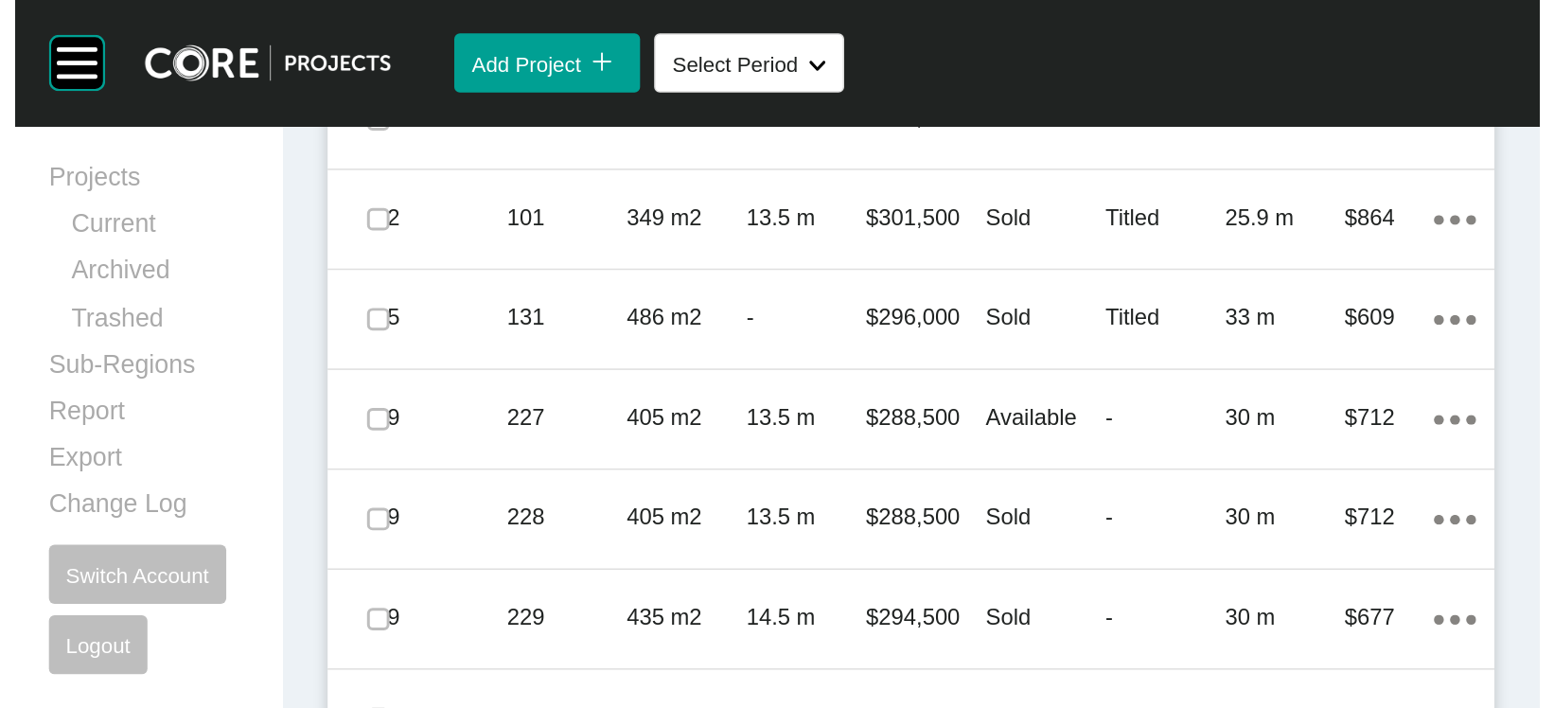
scroll to position [1367, 0]
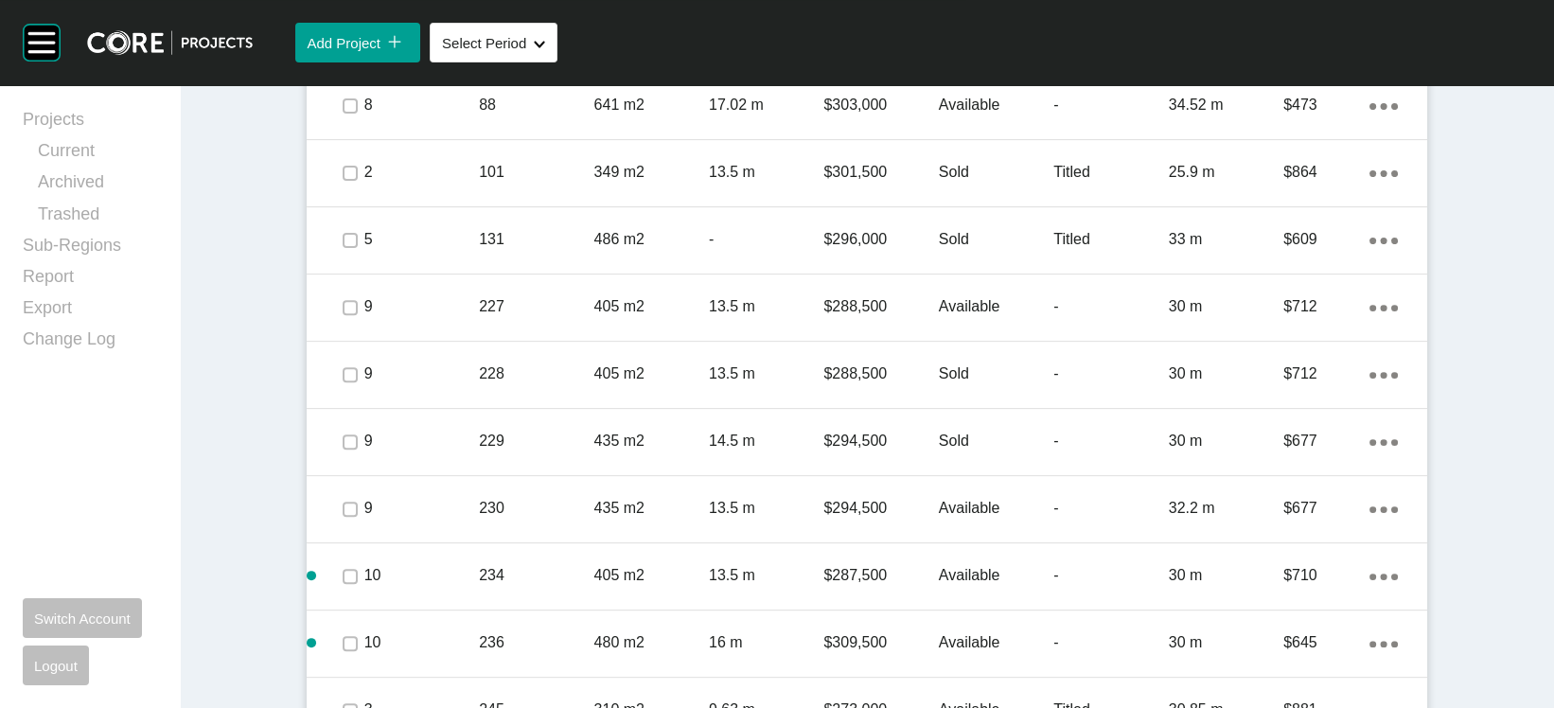
drag, startPoint x: 264, startPoint y: 388, endPoint x: 257, endPoint y: 404, distance: 17.4
click at [343, 46] on label at bounding box center [350, 38] width 15 height 15
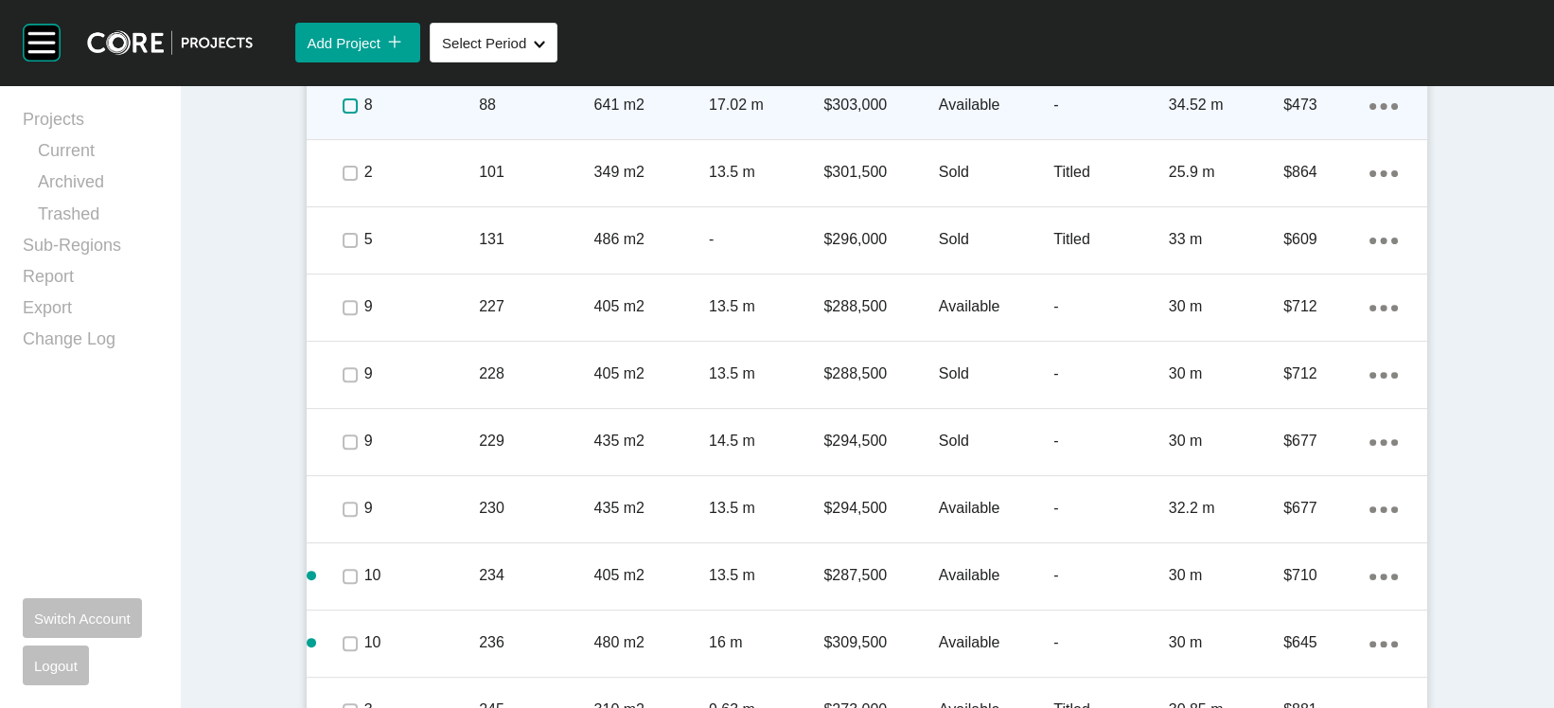
click at [343, 114] on label at bounding box center [350, 105] width 15 height 15
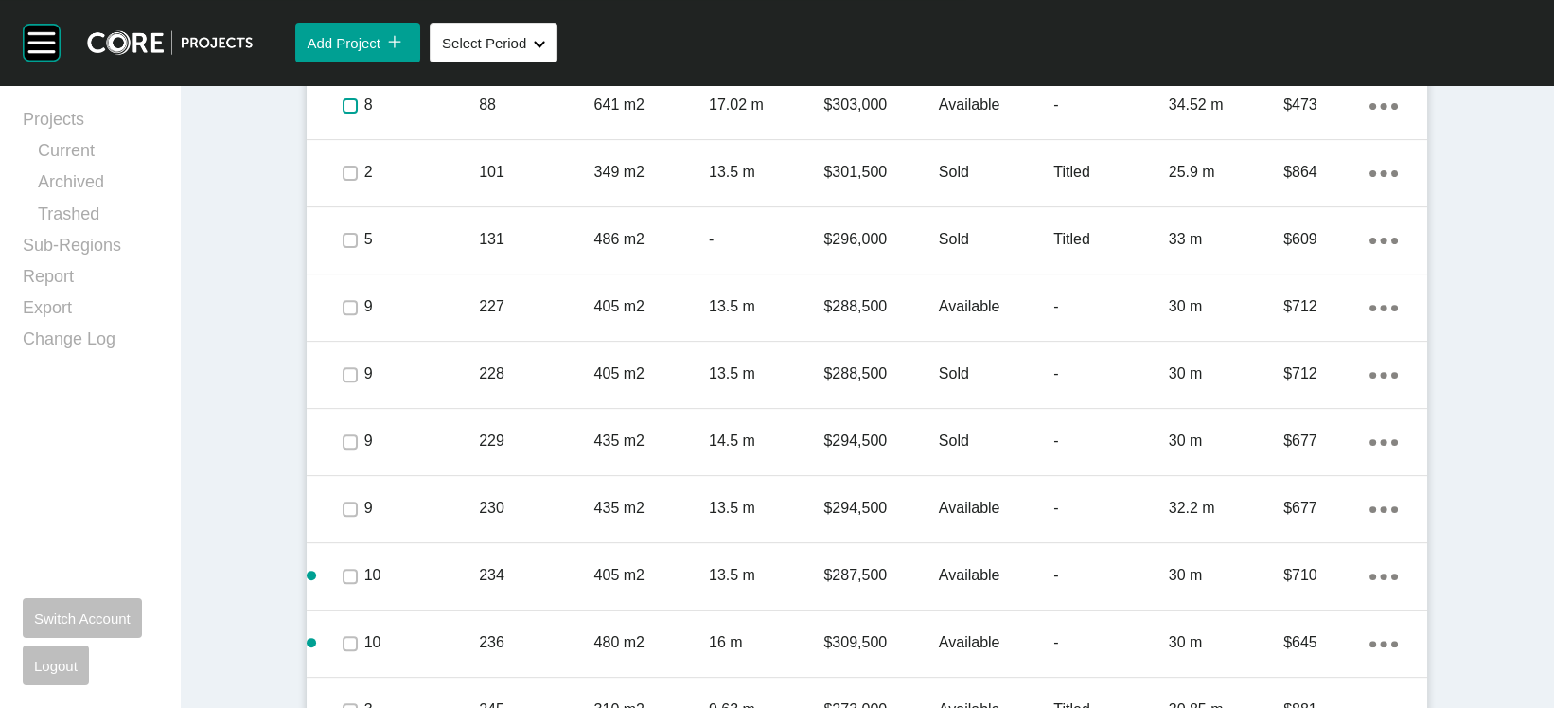
scroll to position [1986, 0]
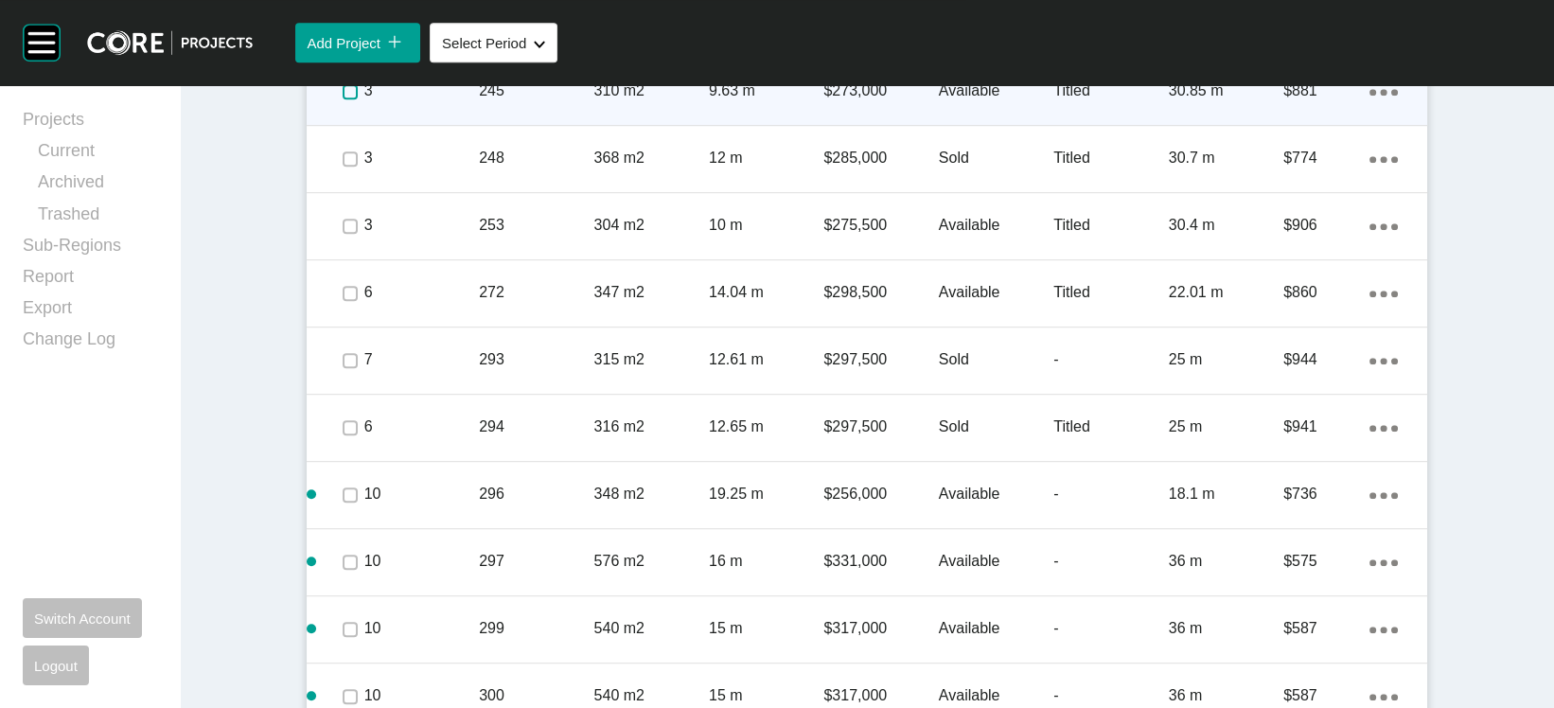
click at [343, 99] on label at bounding box center [350, 91] width 15 height 15
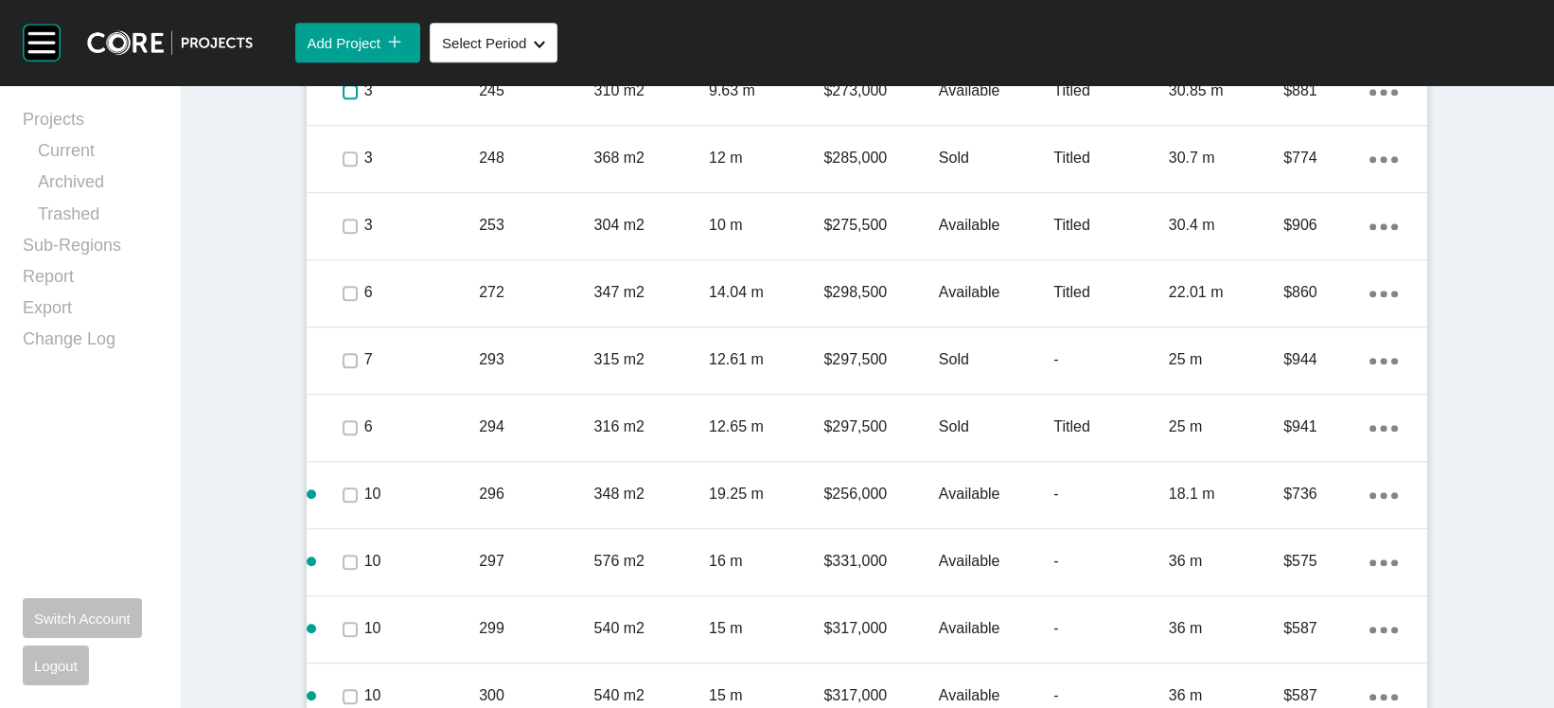
scroll to position [2605, 0]
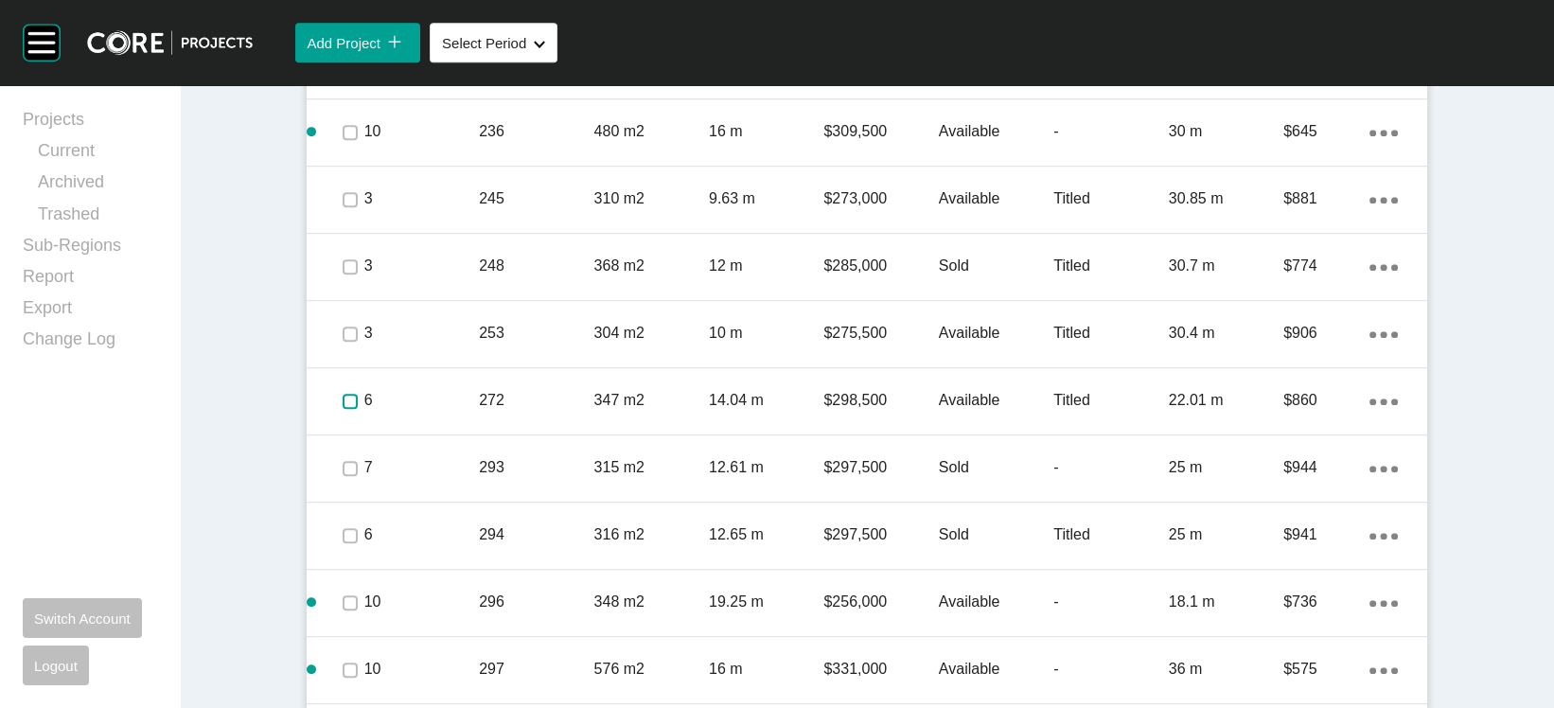
scroll to position [1851, 0]
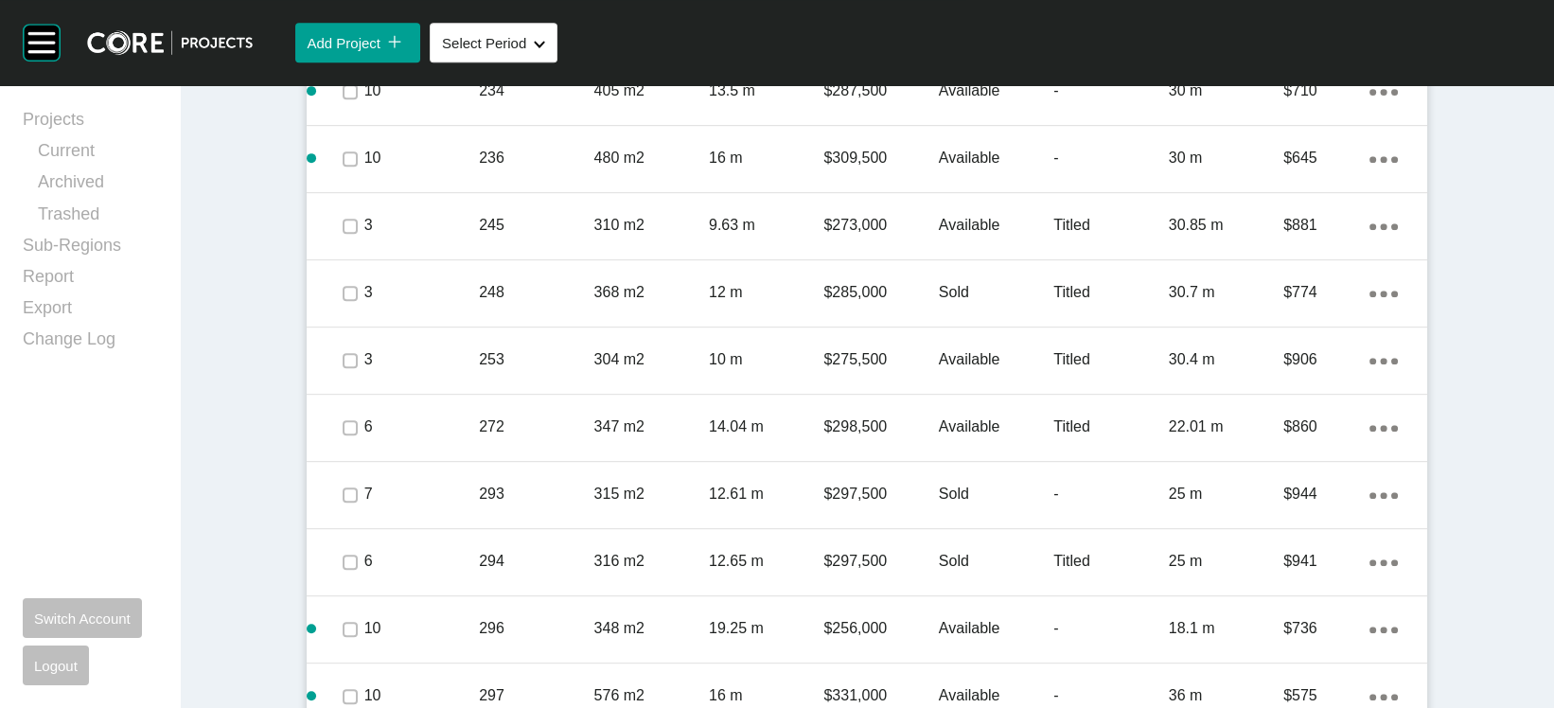
click at [45, 477] on div "Projects Current Archived Trashed Sub-Regions Report Export Change Log Switch A…" at bounding box center [90, 396] width 134 height 577
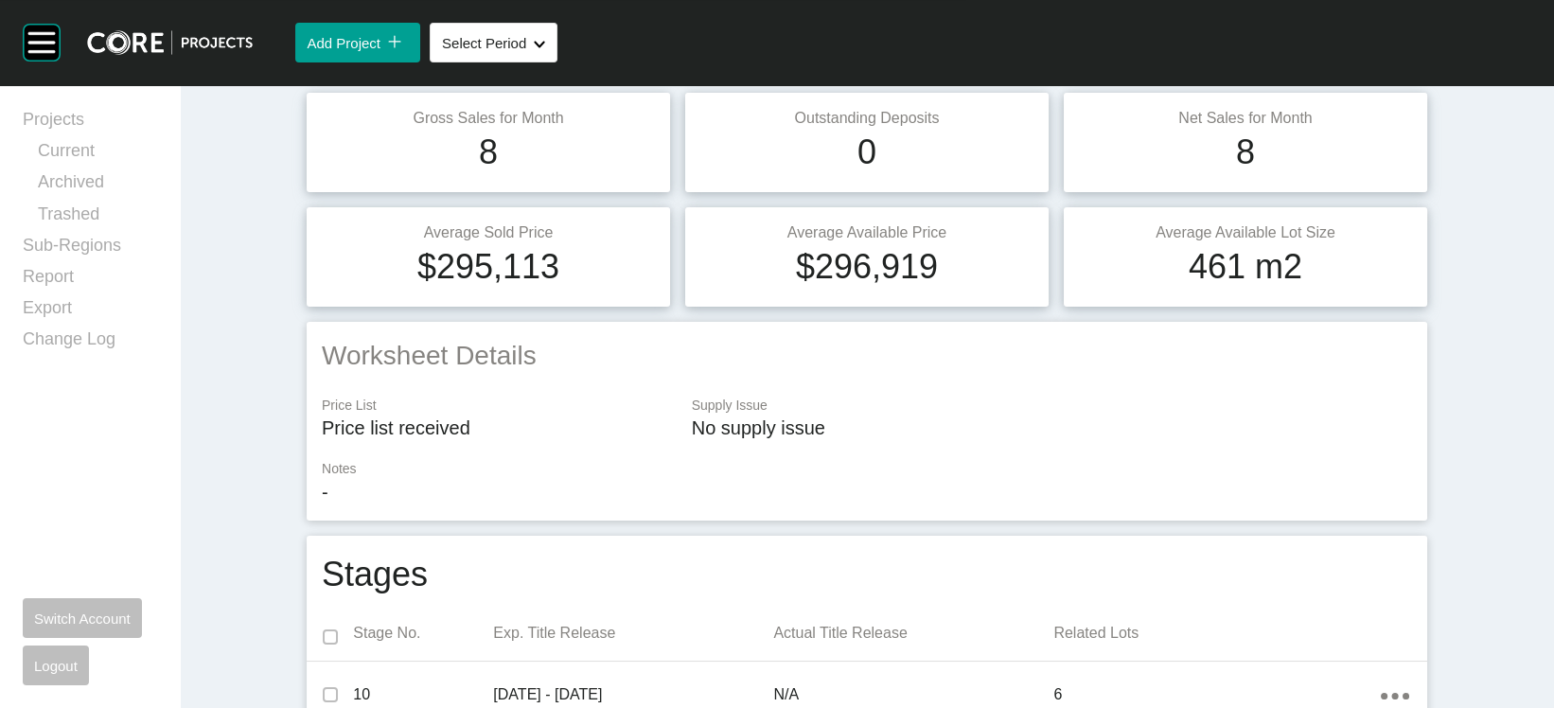
scroll to position [0, 0]
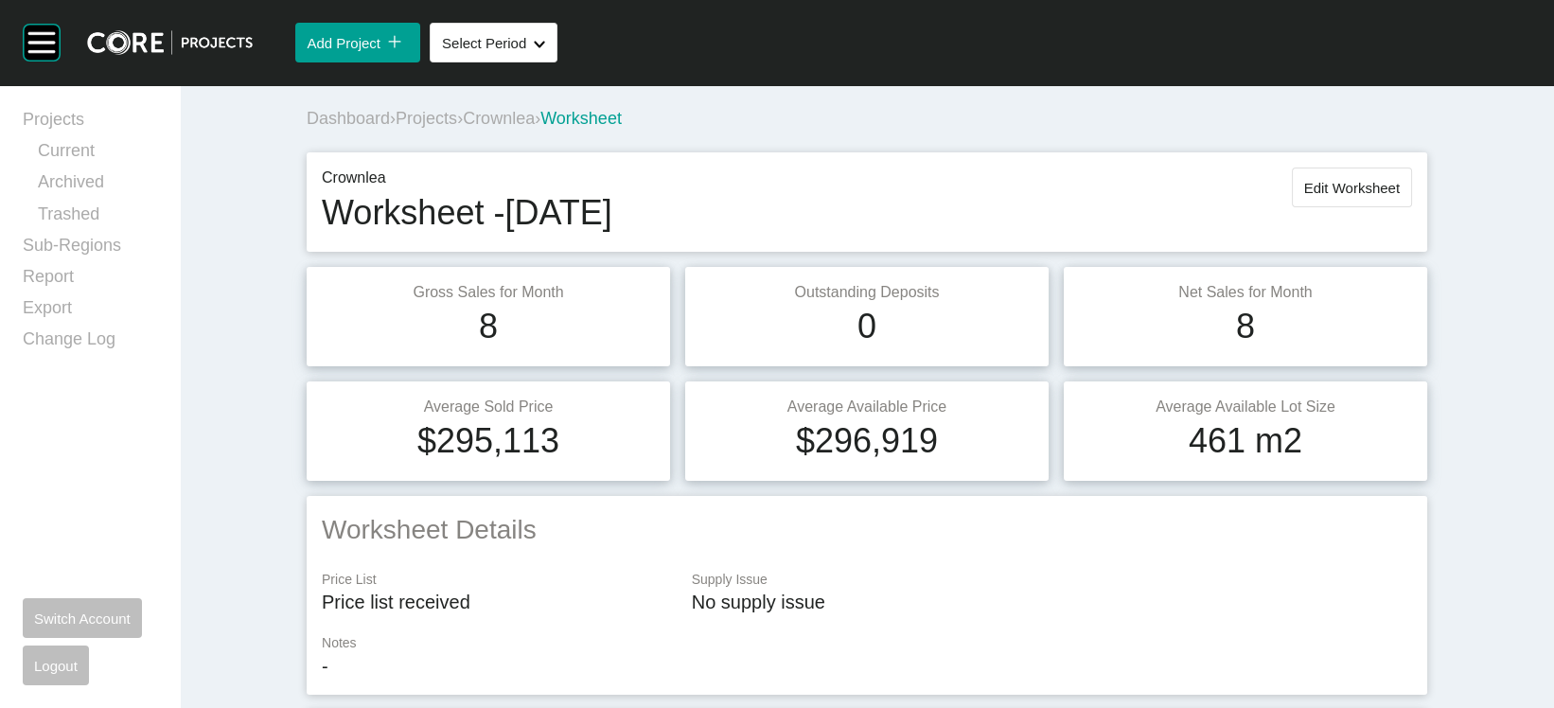
click at [396, 128] on span "Projects" at bounding box center [427, 118] width 62 height 19
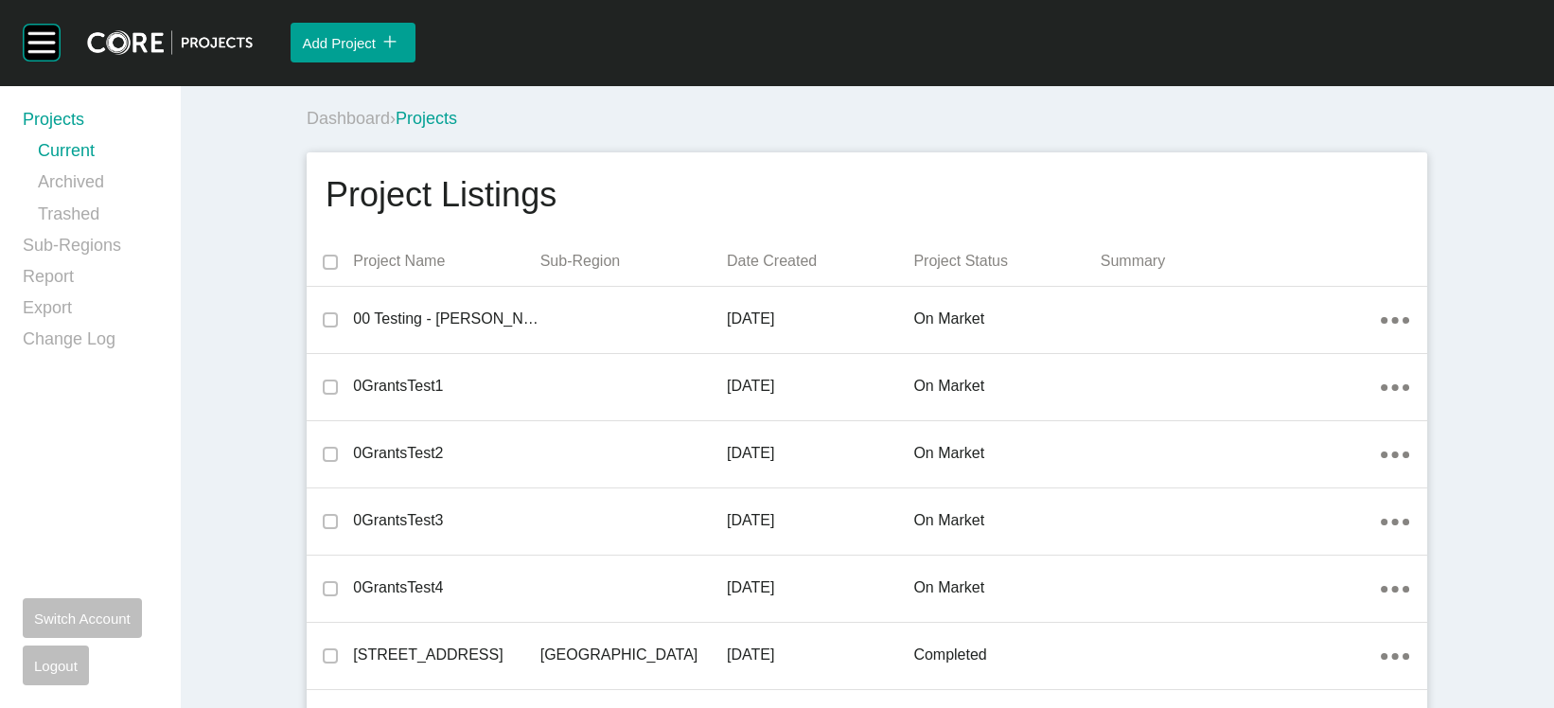
scroll to position [13440, 0]
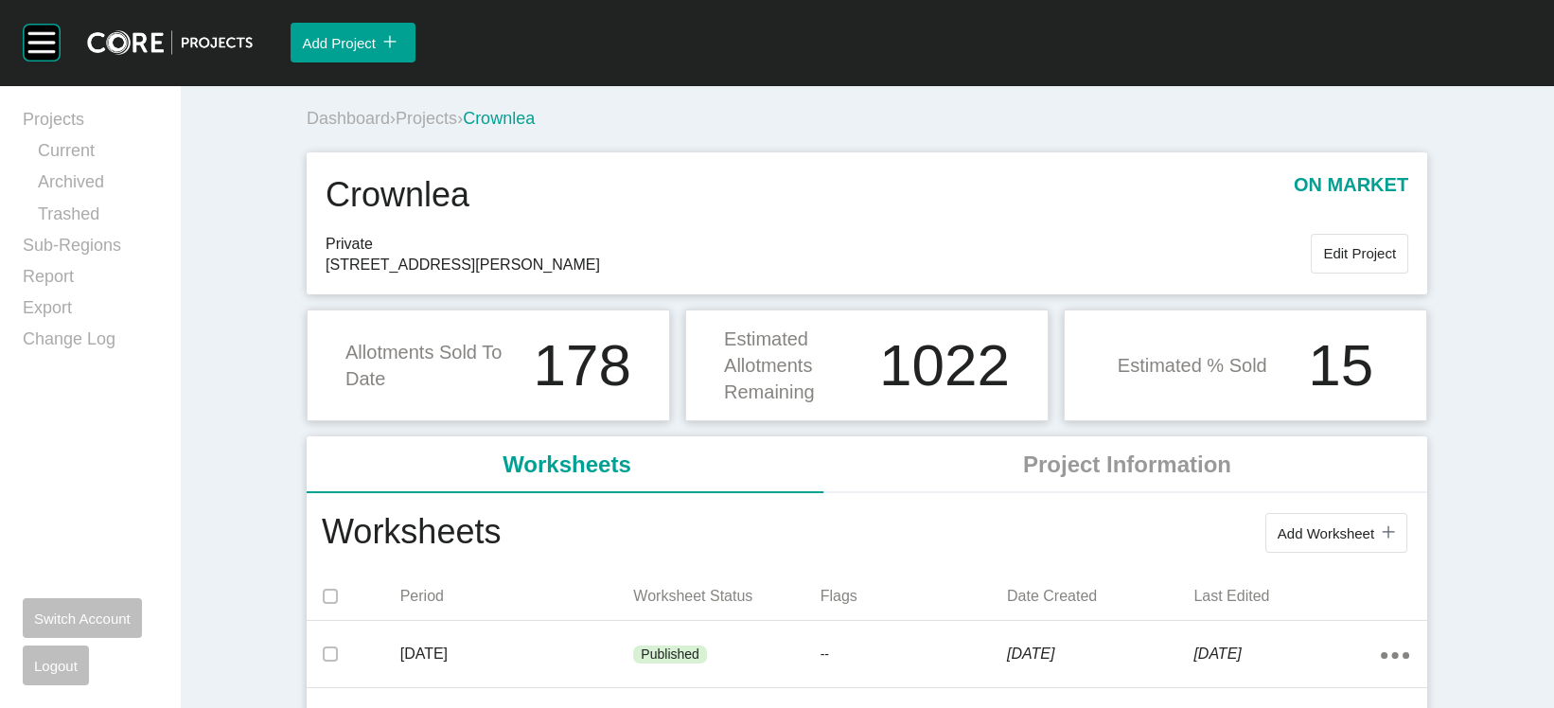
click at [396, 128] on span "Projects" at bounding box center [427, 118] width 62 height 19
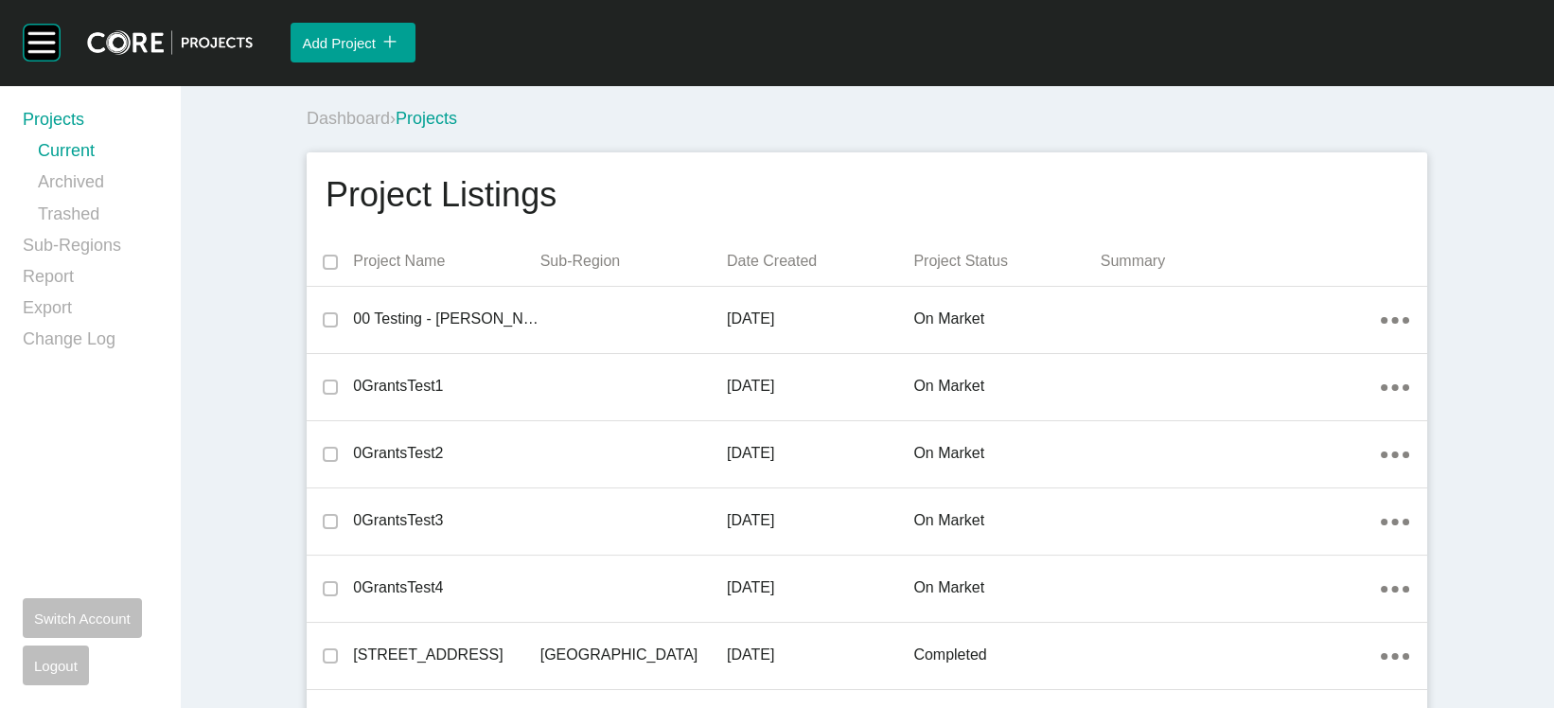
scroll to position [45503, 0]
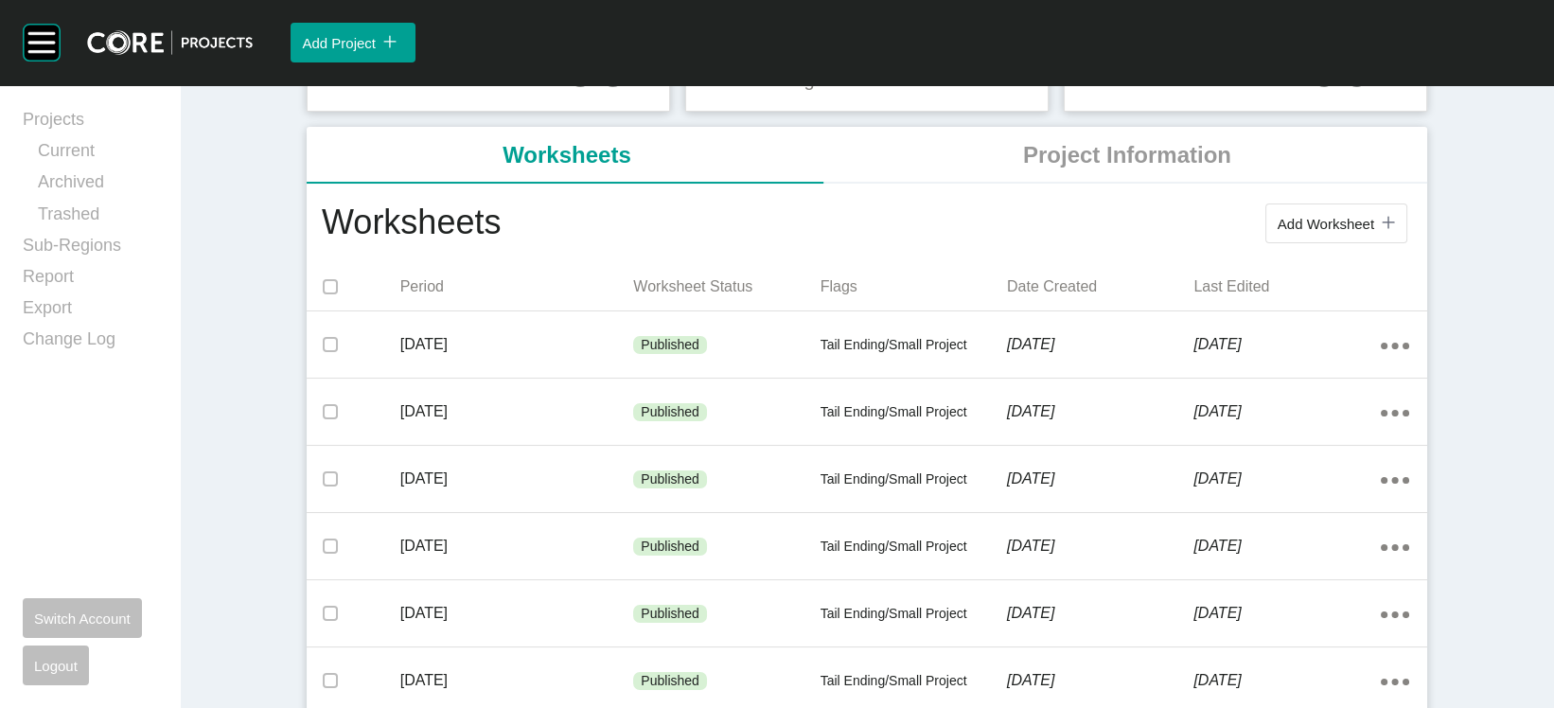
scroll to position [299, 0]
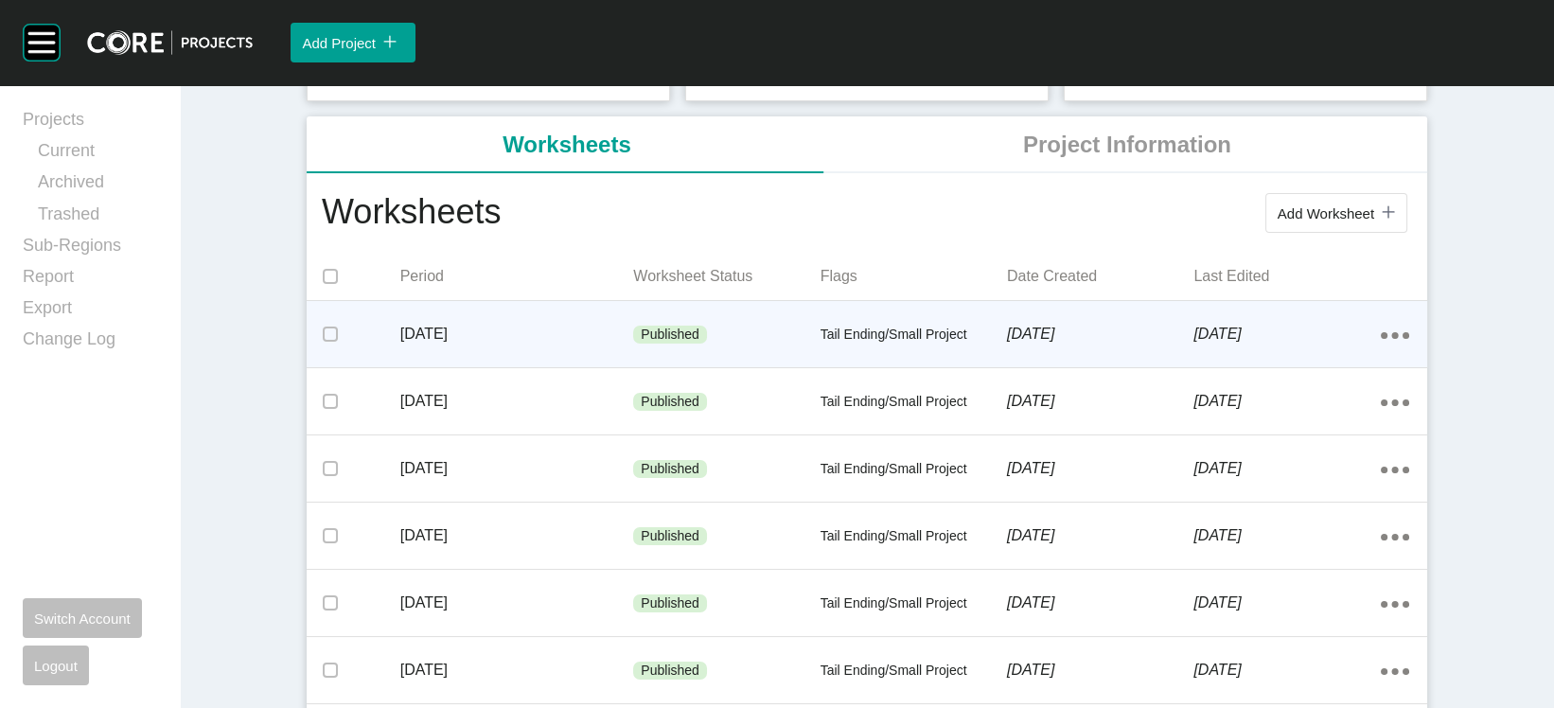
click at [490, 367] on div "August 2025 Published Tail Ending/Small Project 10 September 2025 10 September …" at bounding box center [867, 334] width 1121 height 66
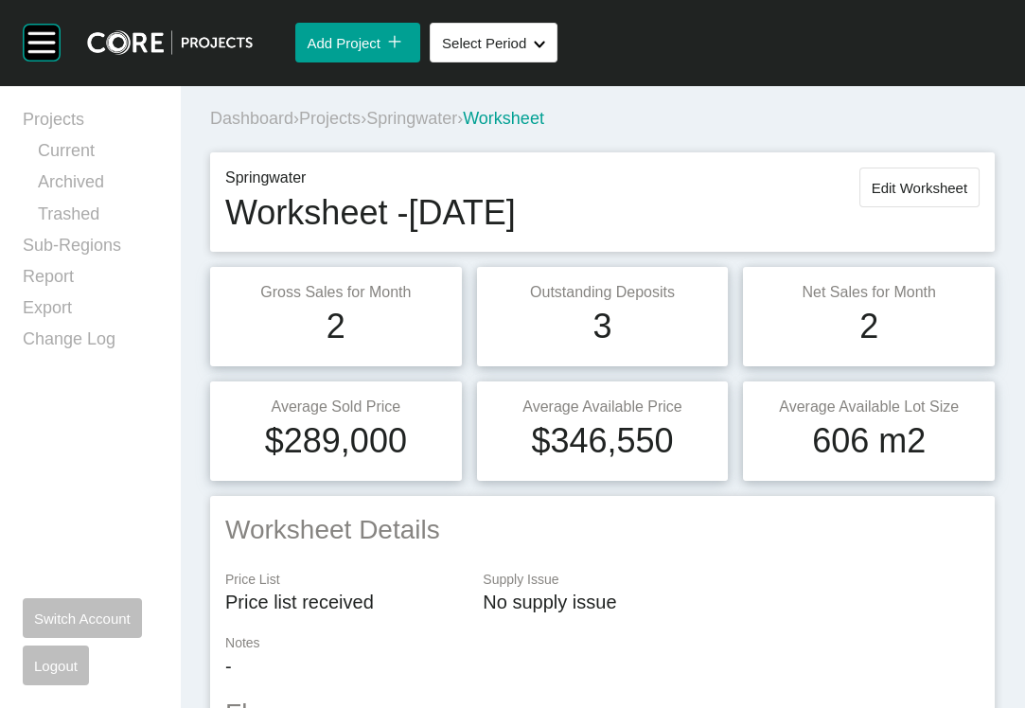
click at [361, 128] on span "Projects" at bounding box center [330, 118] width 62 height 19
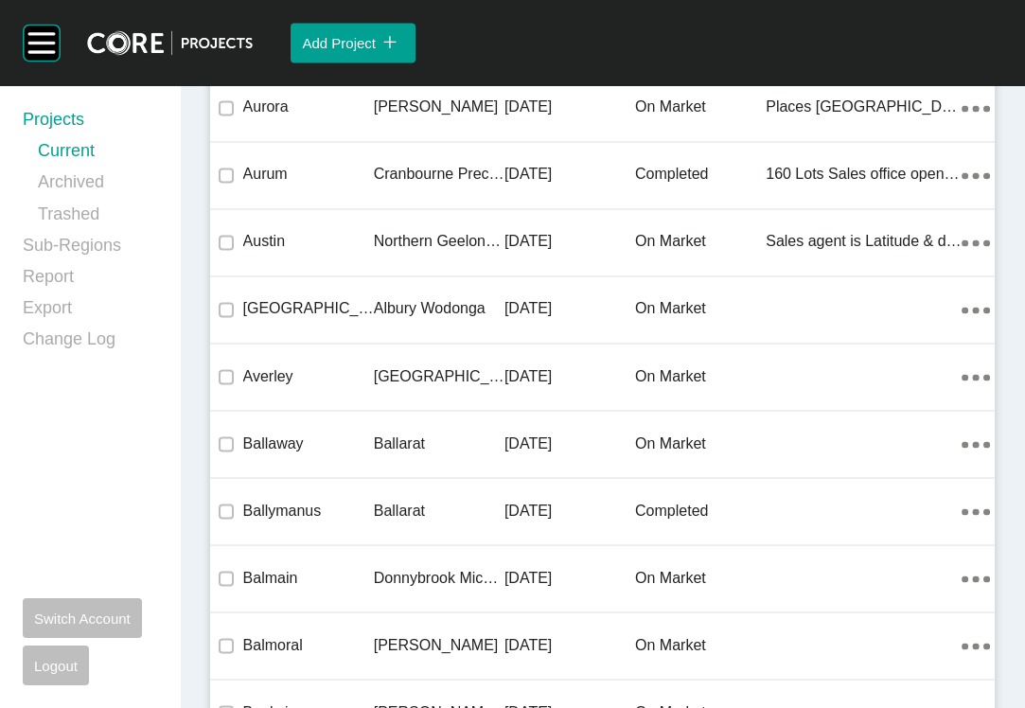
scroll to position [55883, 0]
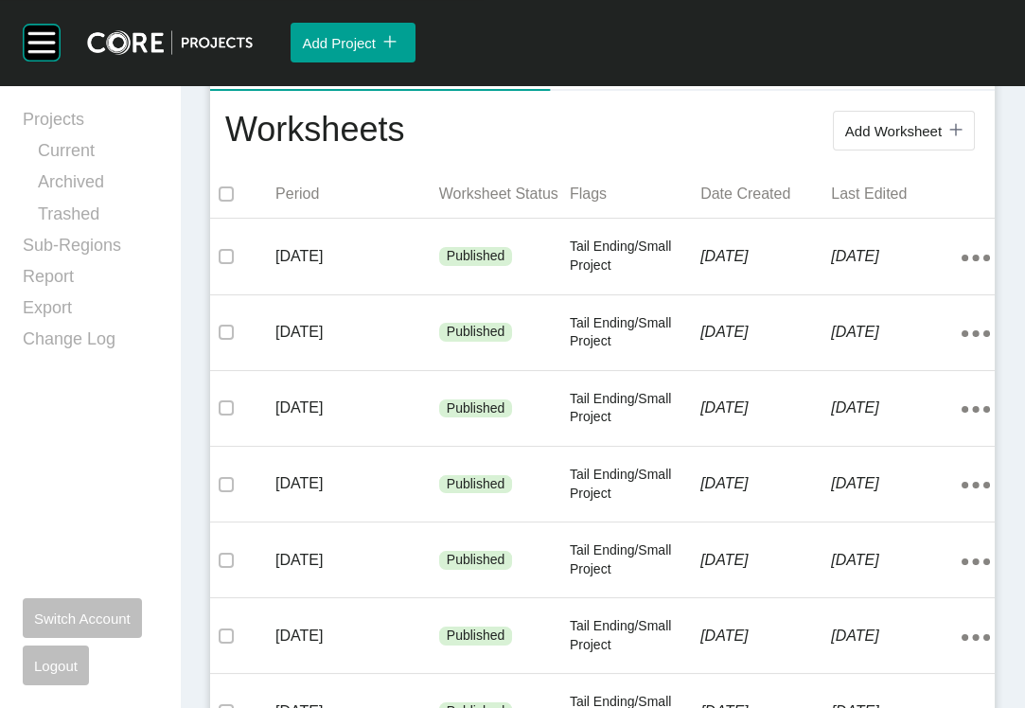
scroll to position [437, 0]
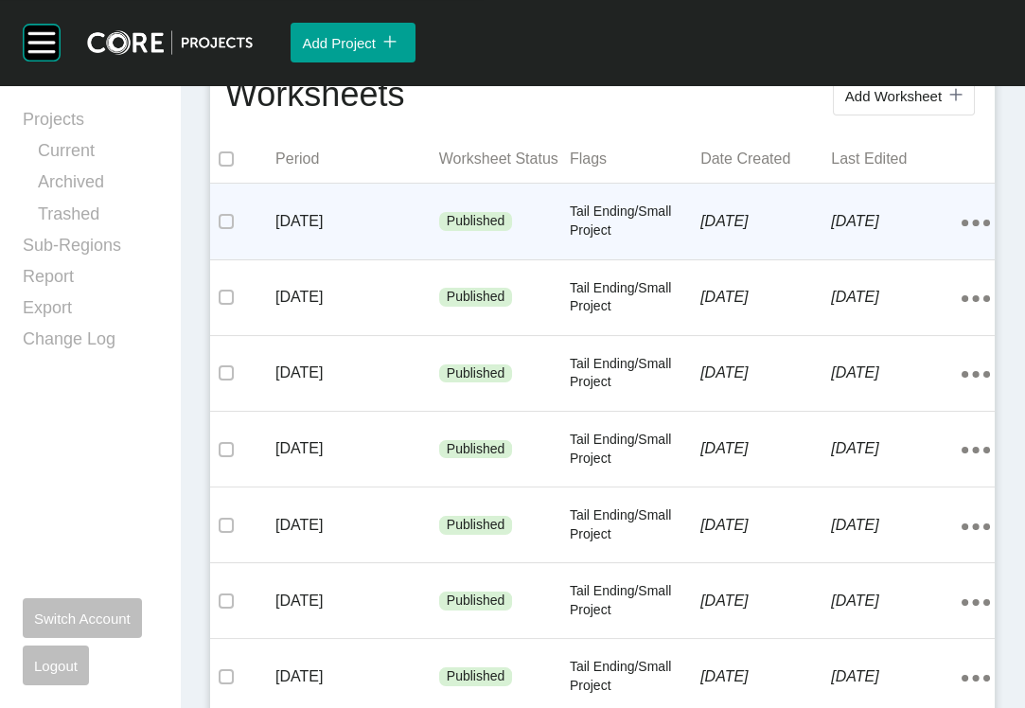
click at [795, 232] on p "10 September 2025" at bounding box center [765, 221] width 131 height 21
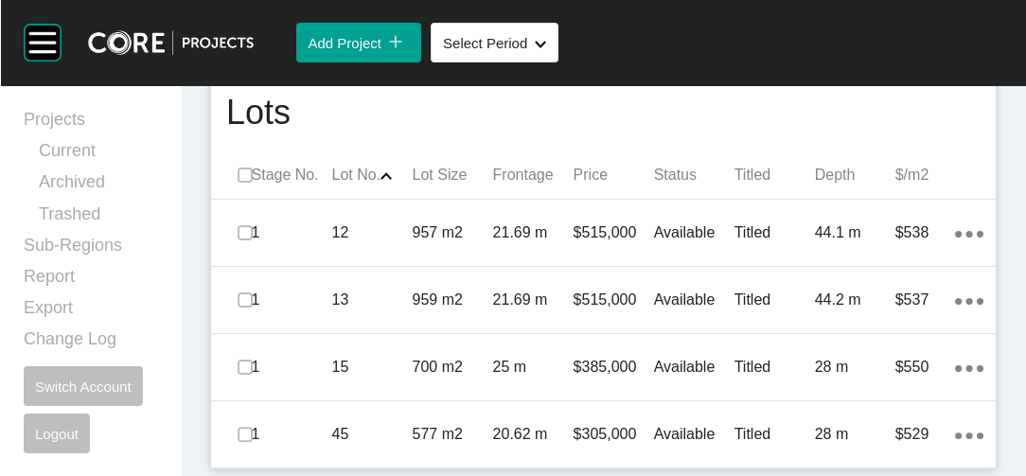
scroll to position [1336, 0]
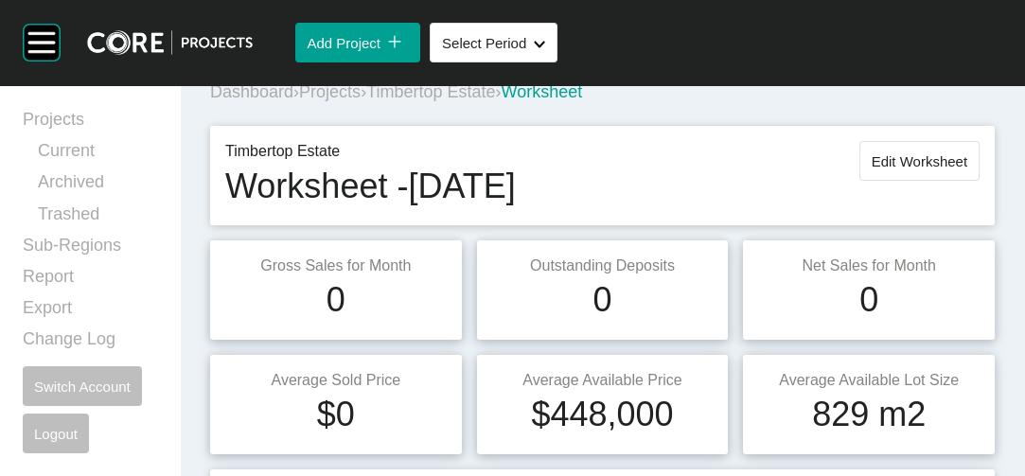
scroll to position [0, 0]
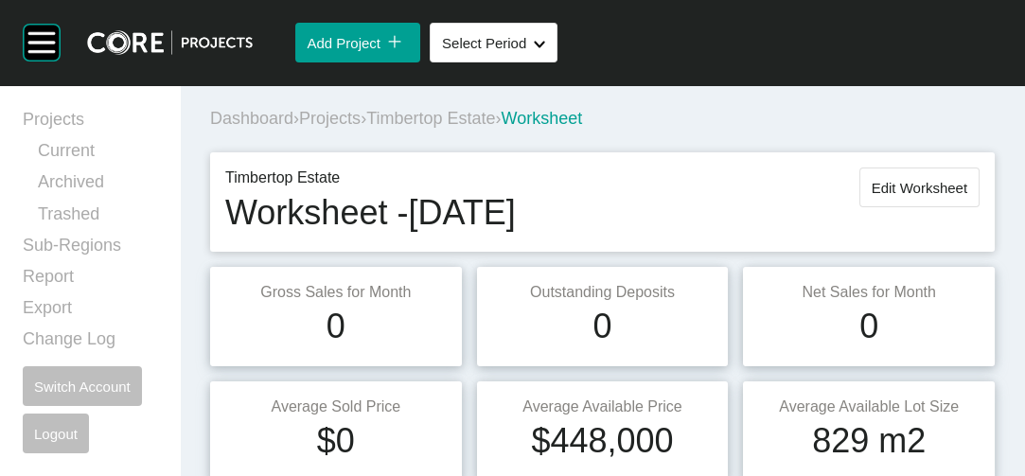
click at [361, 128] on span "Projects" at bounding box center [330, 118] width 62 height 19
